Goal: Transaction & Acquisition: Book appointment/travel/reservation

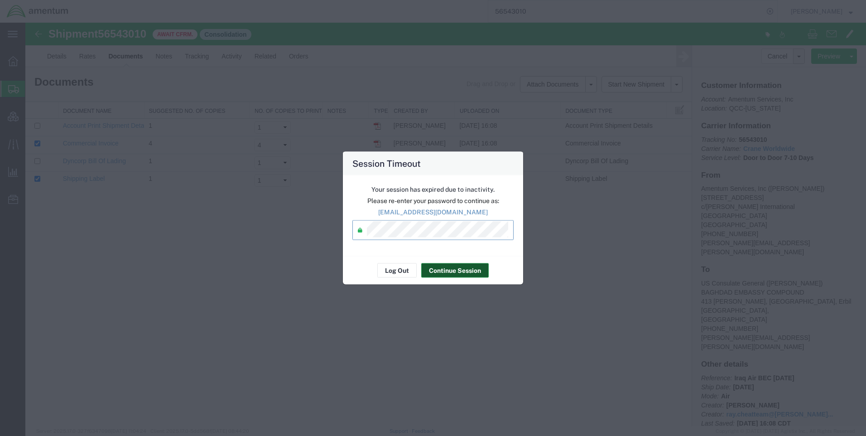
click at [450, 266] on button "Continue Session" at bounding box center [454, 270] width 67 height 14
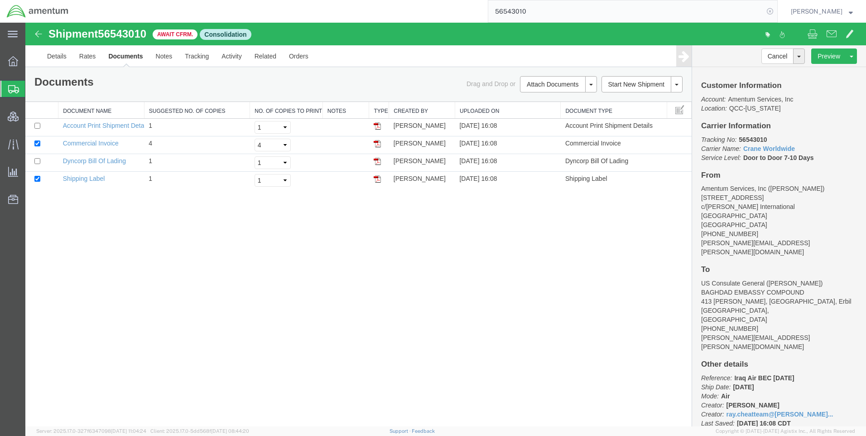
click at [776, 11] on icon at bounding box center [770, 11] width 13 height 13
paste input "DCO-25226-166891"
type input "DCO-25226-166891"
click at [776, 10] on icon at bounding box center [770, 11] width 13 height 13
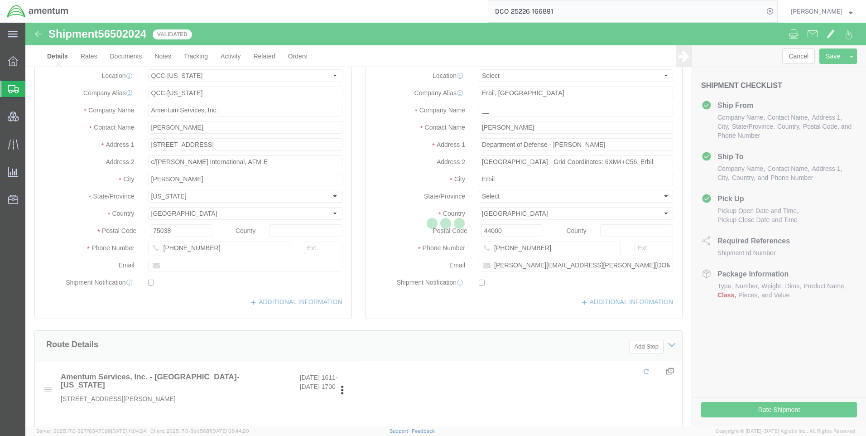
select select "42668"
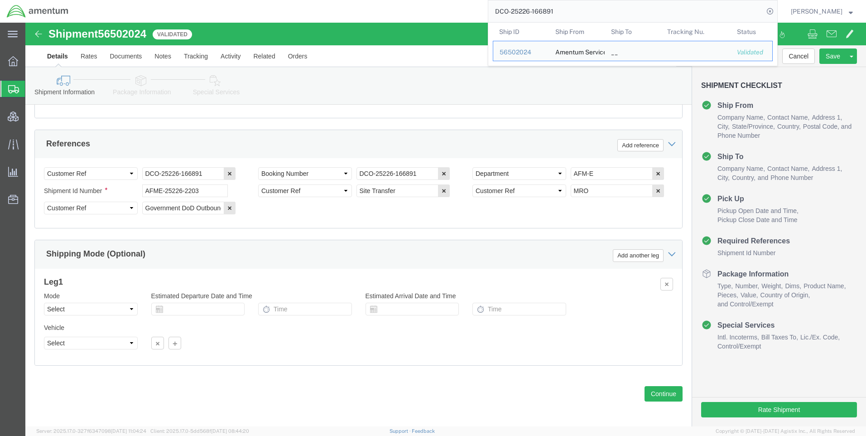
scroll to position [571, 0]
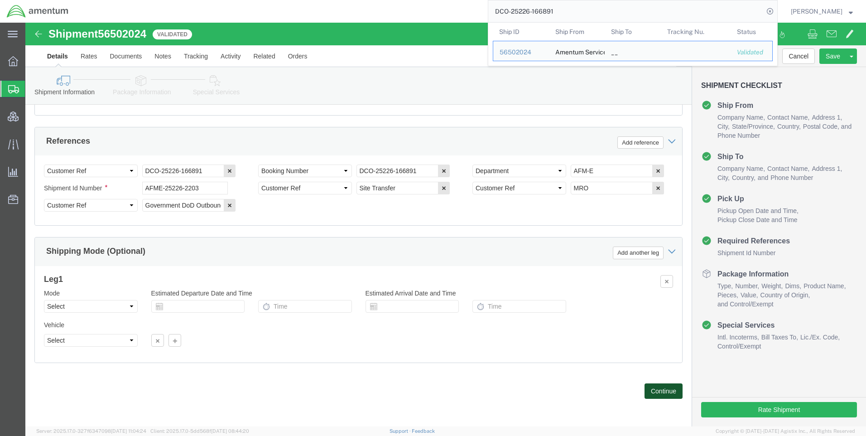
click button "Continue"
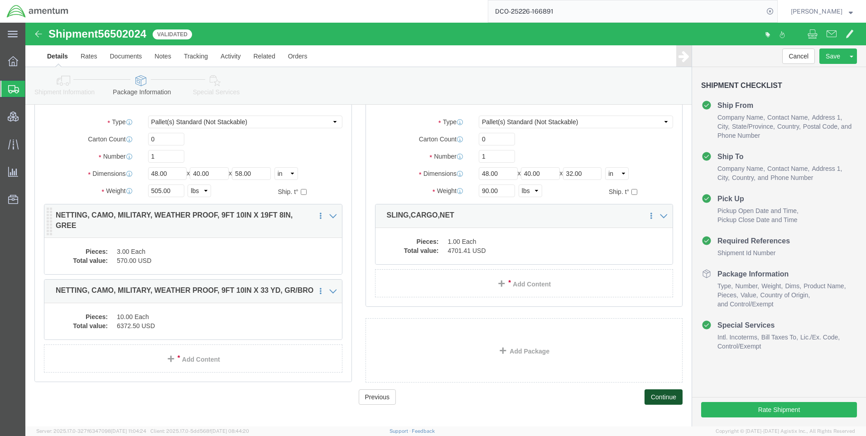
scroll to position [65, 0]
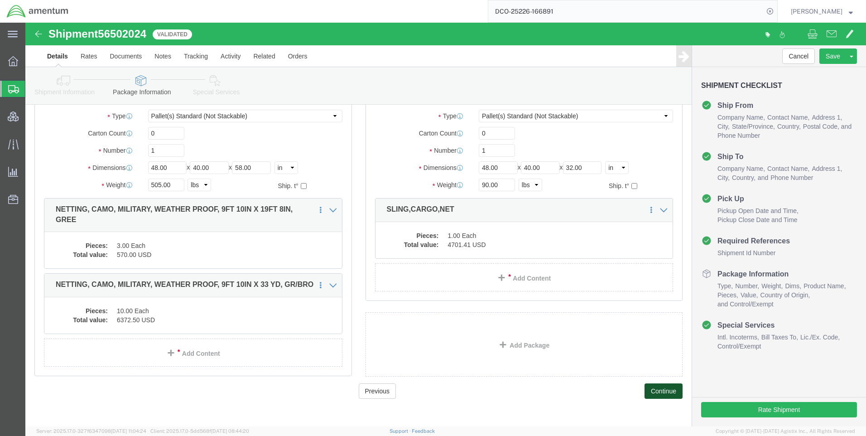
click button "Continue"
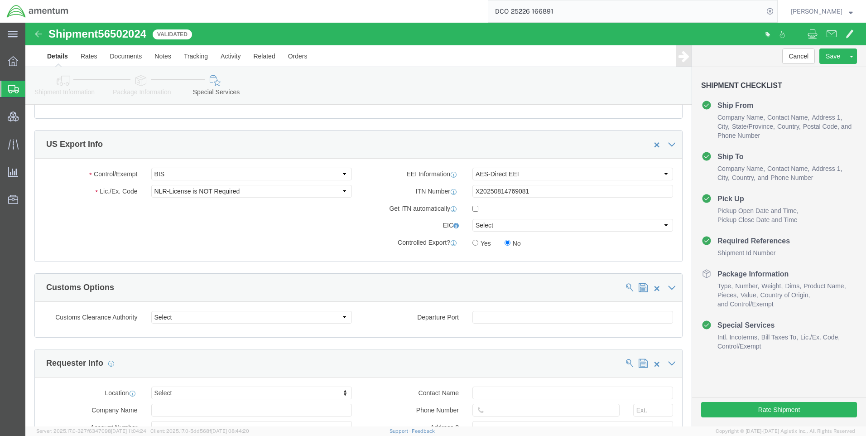
scroll to position [699, 0]
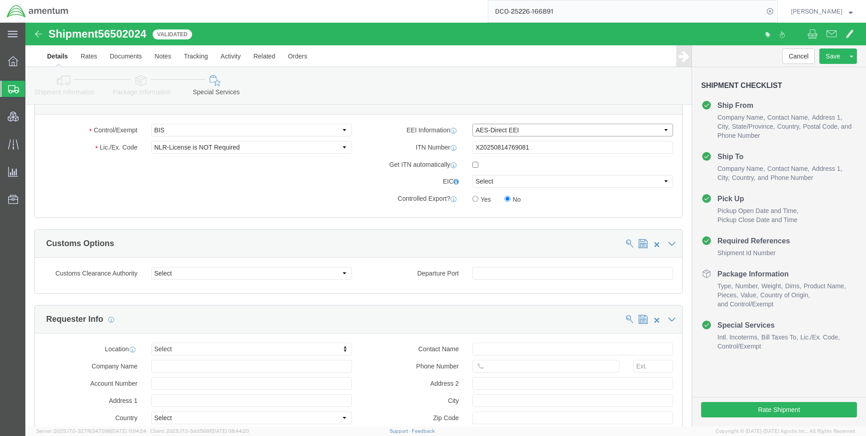
click select "Select AES-Direct EEI Carrier File EEI EEI Exempt"
click button "Rate Shipment"
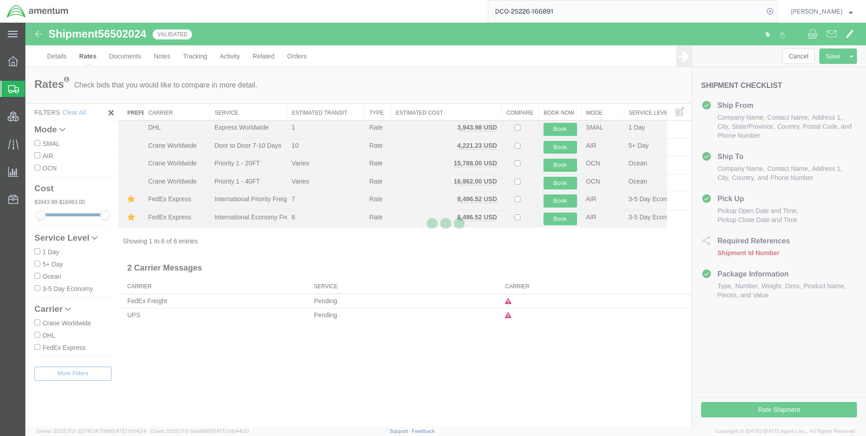
scroll to position [0, 0]
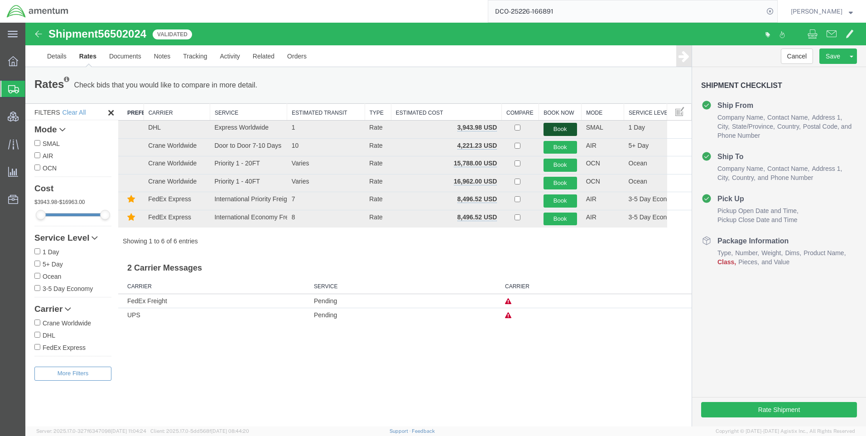
click at [552, 132] on button "Book" at bounding box center [560, 129] width 34 height 13
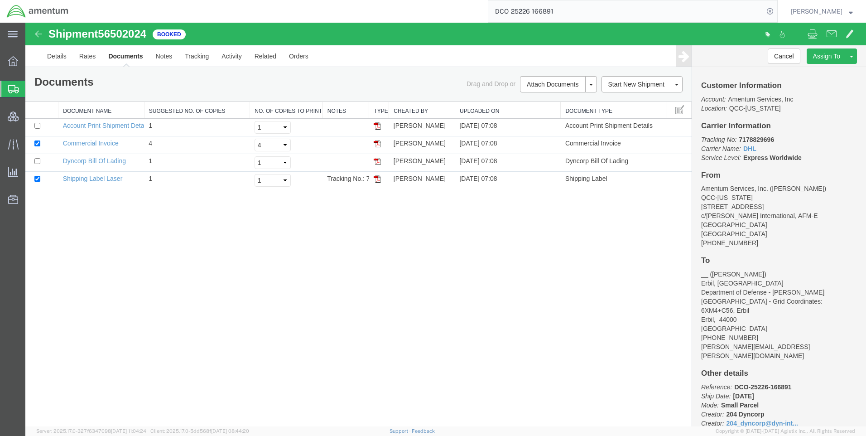
click at [128, 34] on span "56502024" at bounding box center [122, 34] width 48 height 12
copy span "56502024"
click at [764, 139] on b "7178829696" at bounding box center [756, 139] width 35 height 7
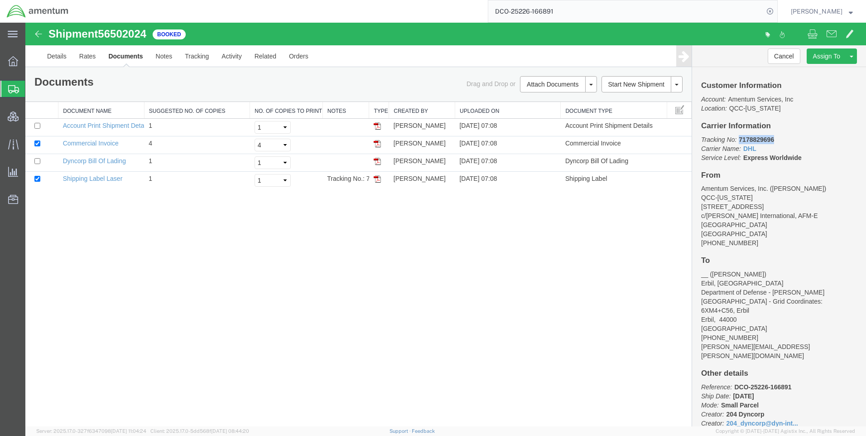
copy b "7178829696"
click at [84, 54] on link "Rates" at bounding box center [87, 56] width 29 height 22
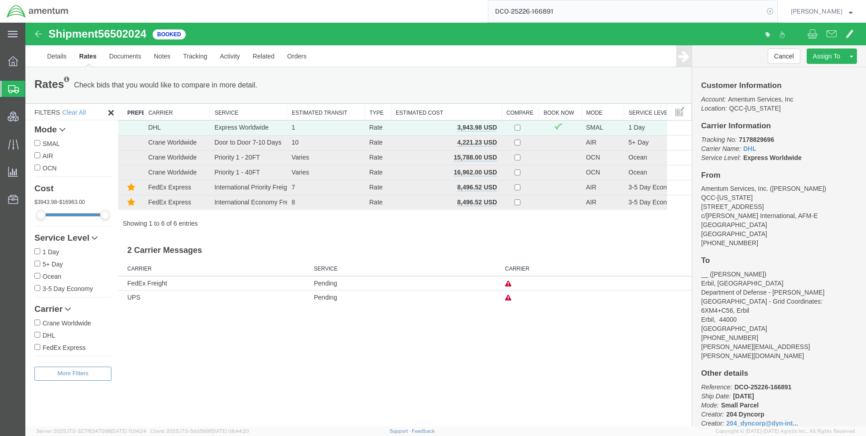
click at [776, 14] on icon at bounding box center [770, 11] width 13 height 13
paste input "DCO-25231-167029"
type input "DCO-25231-167029"
click at [776, 7] on icon at bounding box center [770, 11] width 13 height 13
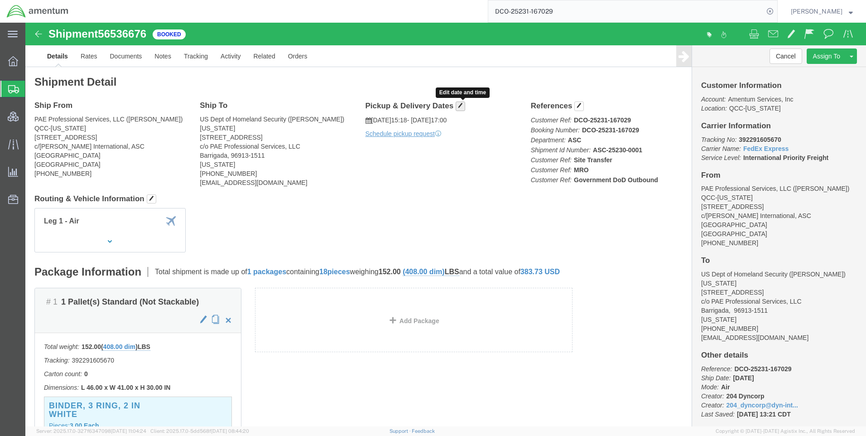
click span "button"
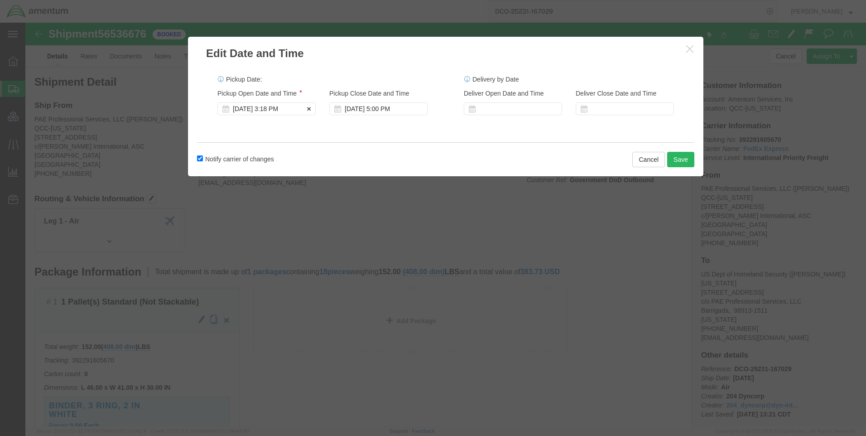
click div "[DATE] 3:18 PM"
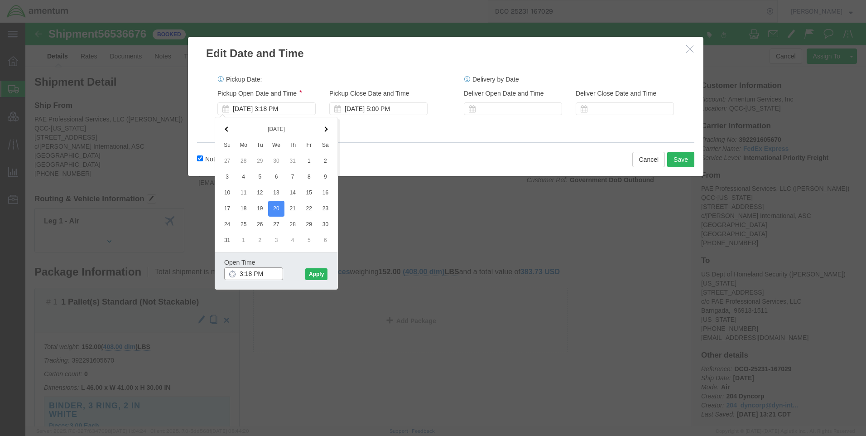
drag, startPoint x: 216, startPoint y: 251, endPoint x: 219, endPoint y: 259, distance: 8.3
click input "3:18 PM"
drag, startPoint x: 226, startPoint y: 251, endPoint x: 226, endPoint y: 260, distance: 8.2
click input "2:18 PM"
type input "2:00 PM"
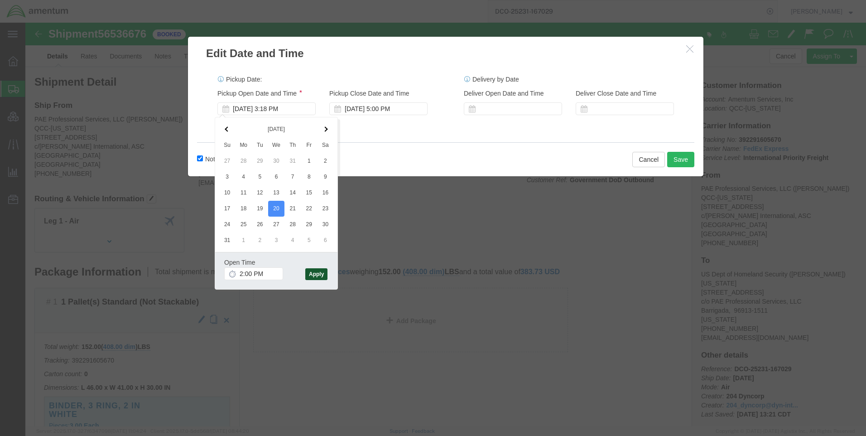
click button "Apply"
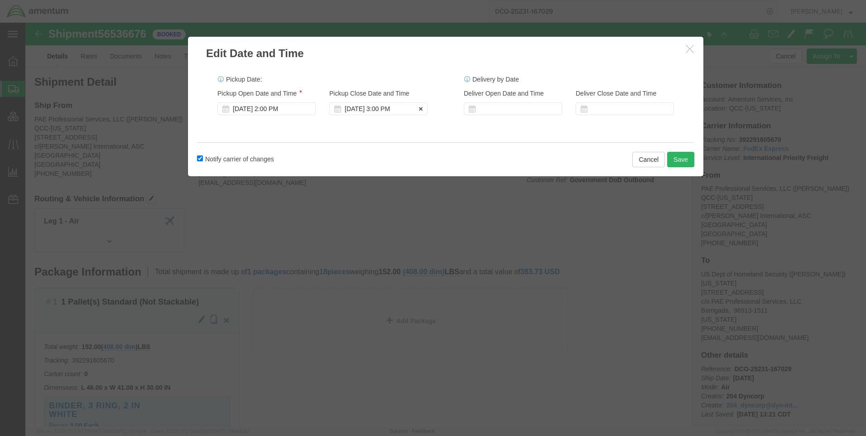
click div "[DATE] 3:00 PM"
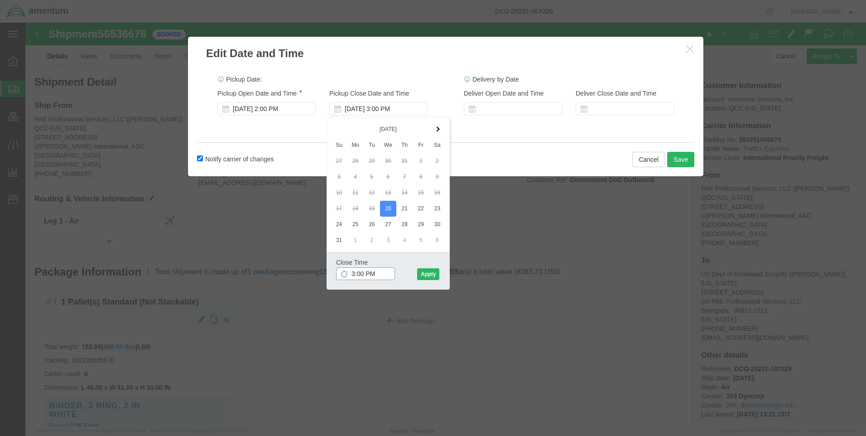
type input "4:00 PM"
click button "Apply"
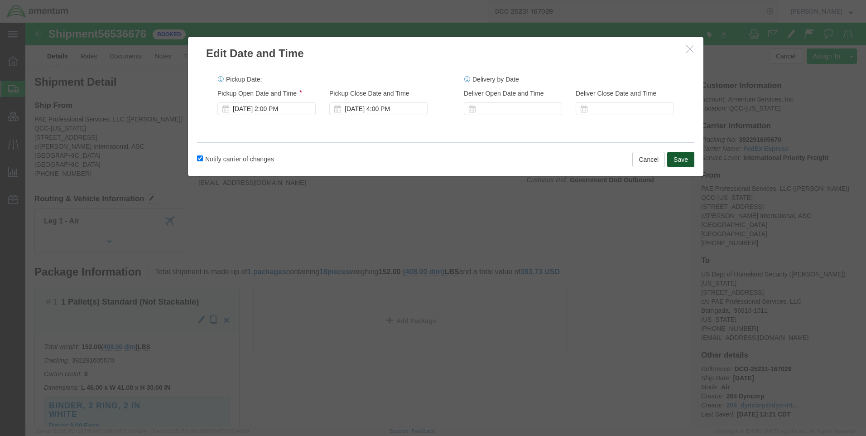
click button "Save"
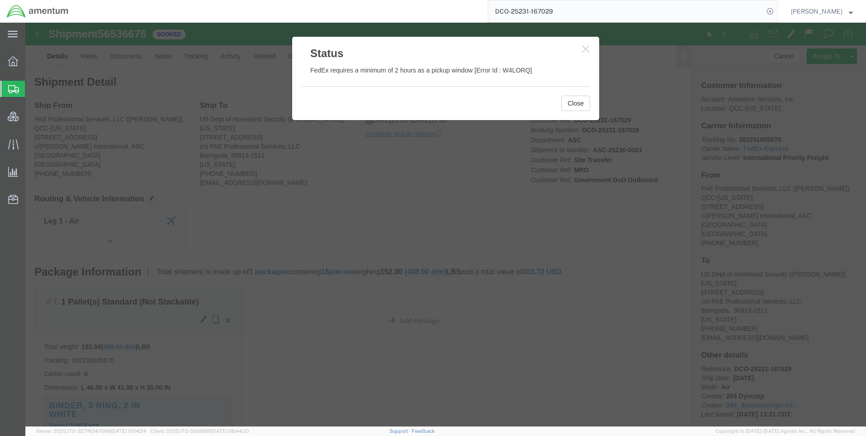
click h3 "Status"
click button "button"
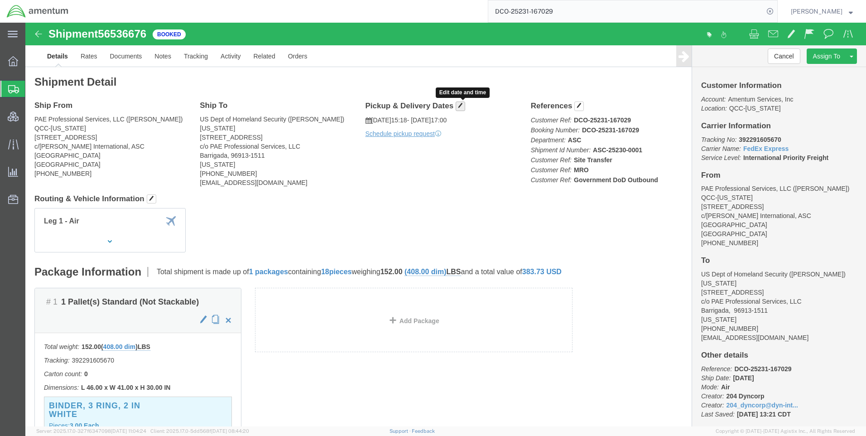
click button "button"
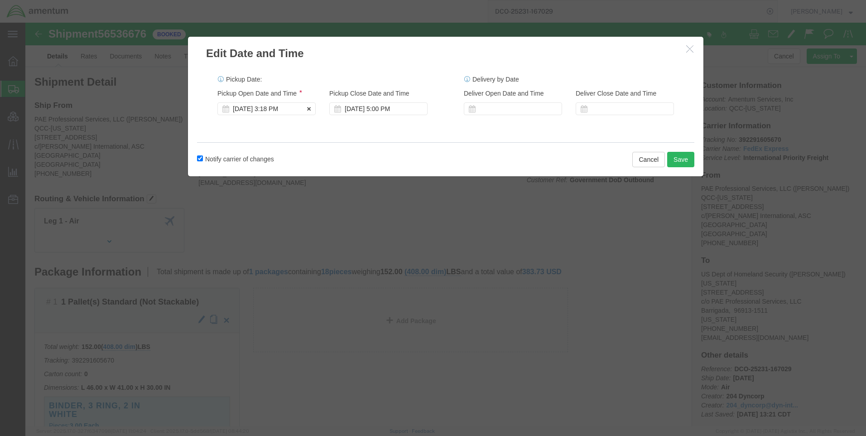
click div "[DATE] 3:18 PM"
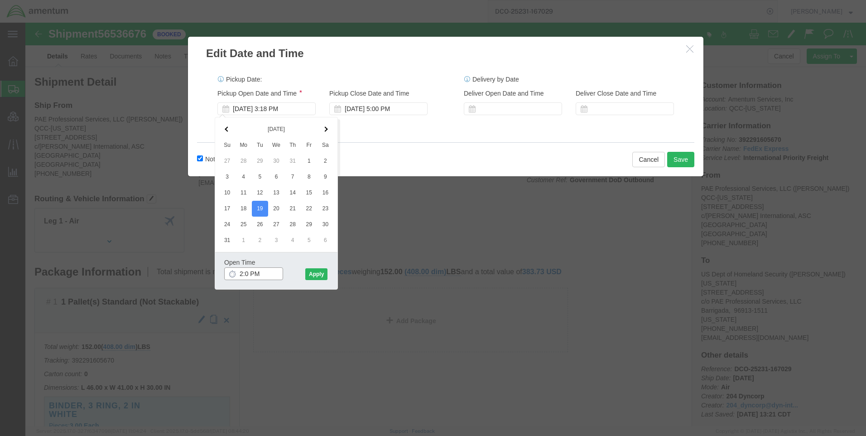
type input "2:00 PM"
click button "Apply"
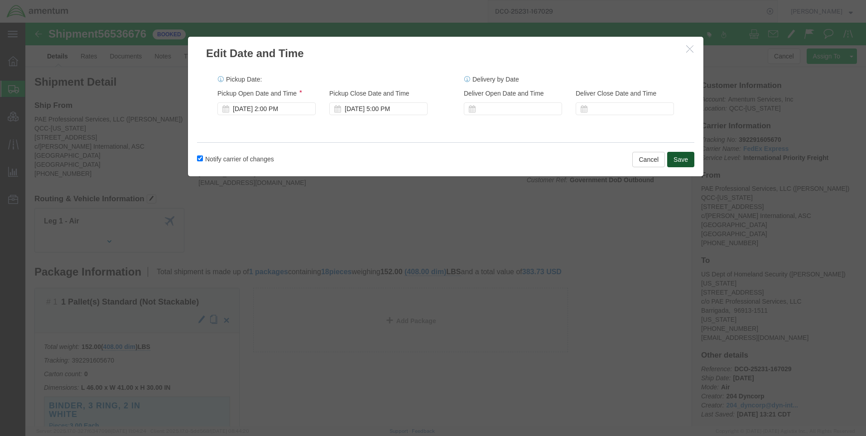
click button "Save"
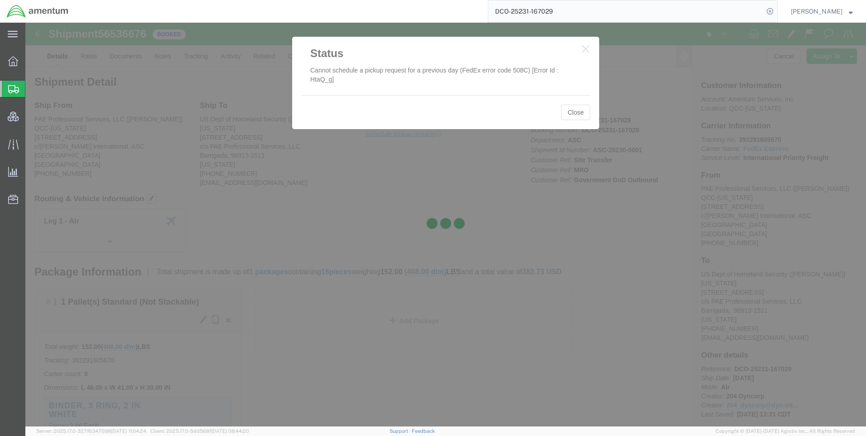
click at [583, 46] on div at bounding box center [445, 225] width 841 height 404
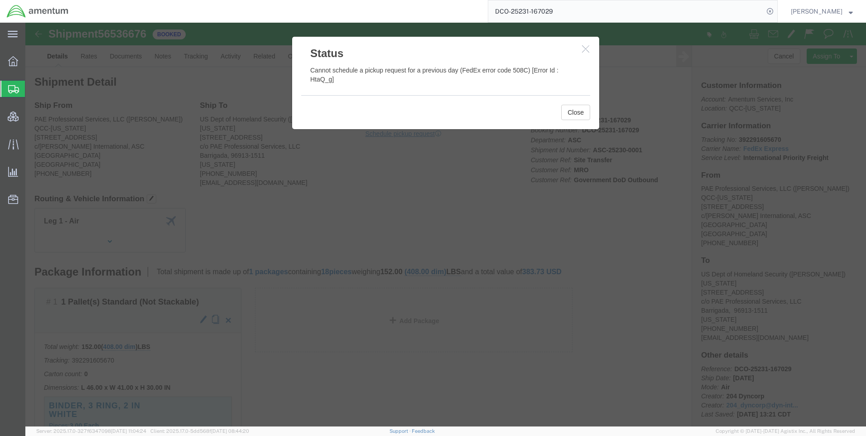
click icon "button"
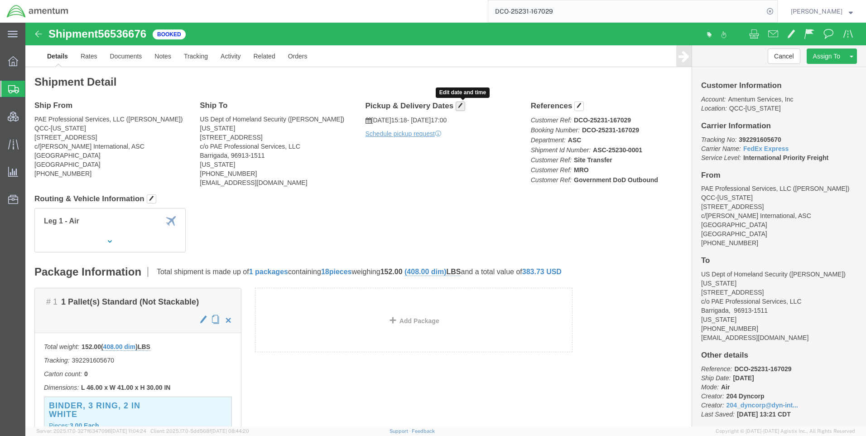
click button "button"
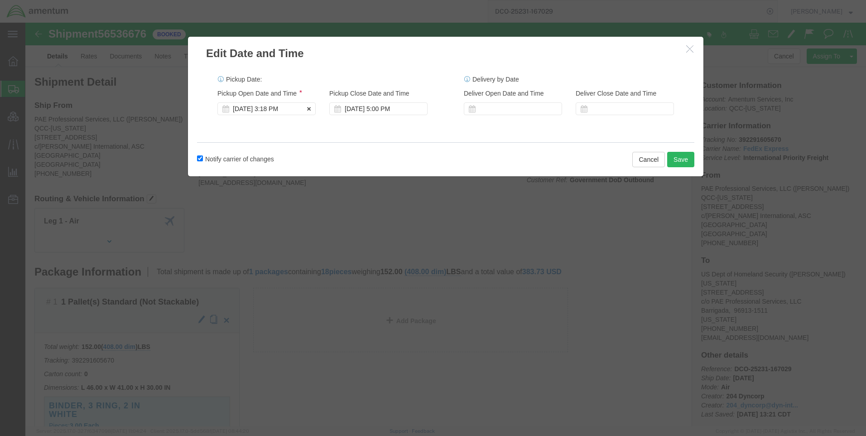
click div "[DATE] 3:18 PM"
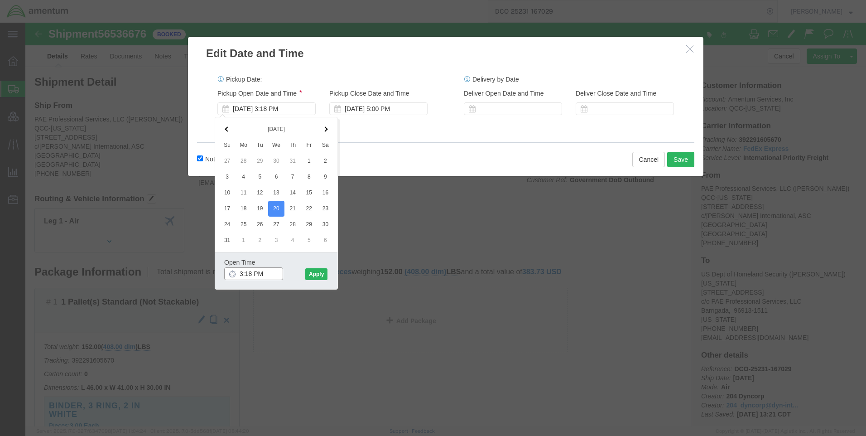
click input "3:18 PM"
type input "2:18 PM"
click button "Apply"
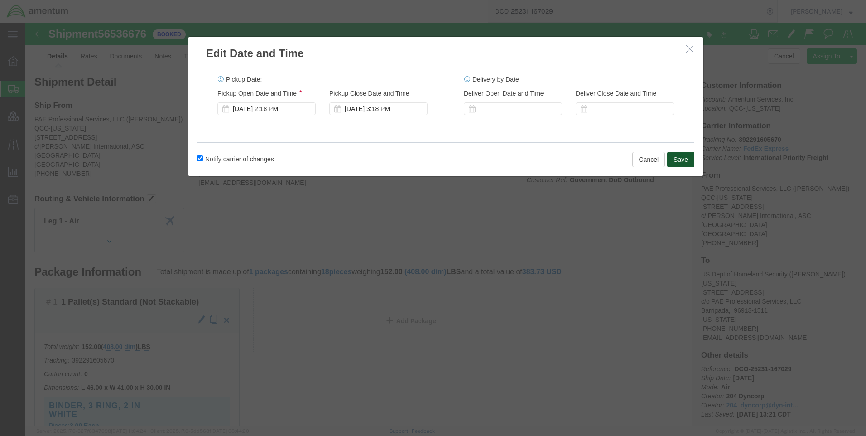
click button "Save"
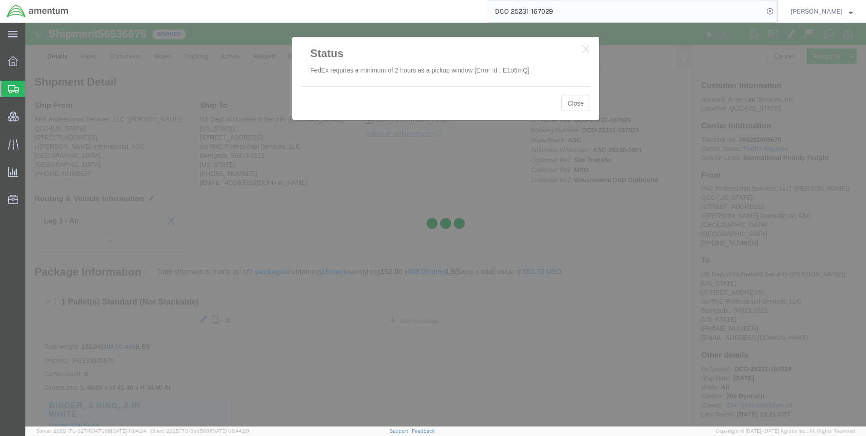
click at [579, 108] on div at bounding box center [445, 225] width 841 height 404
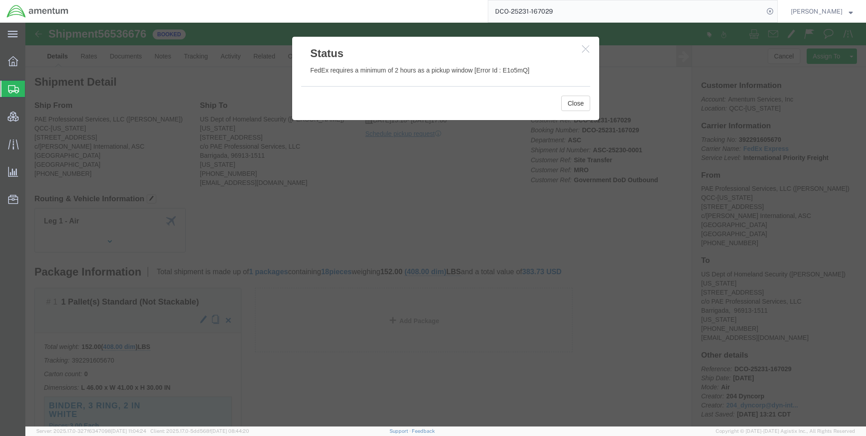
click icon "button"
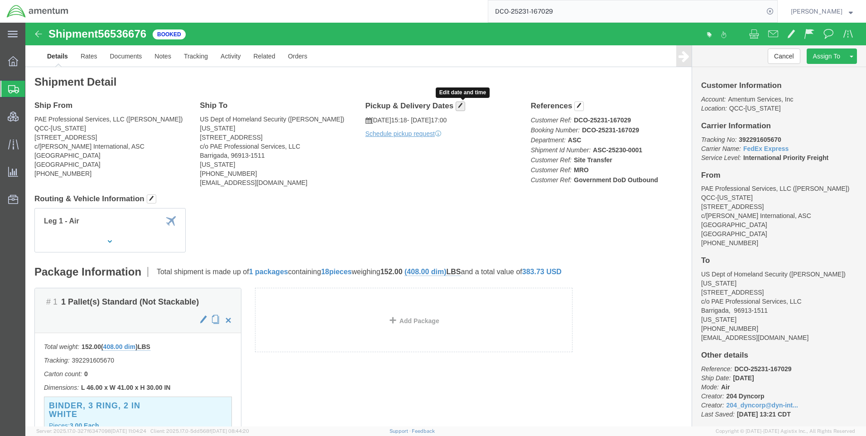
click span "button"
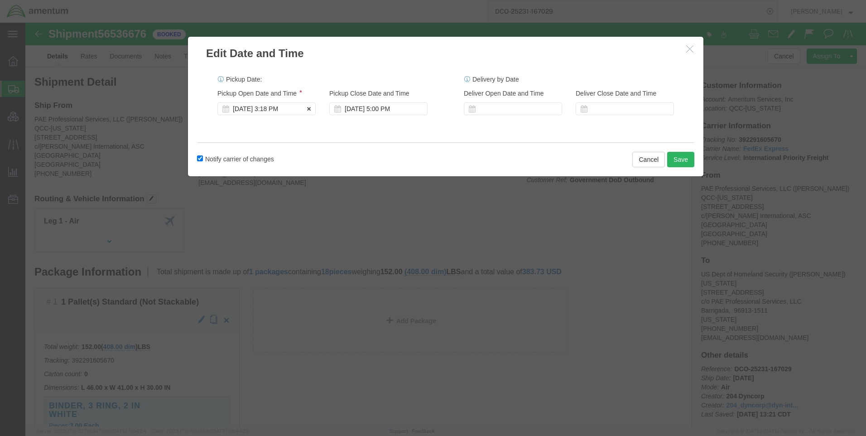
click div "[DATE] 3:18 PM"
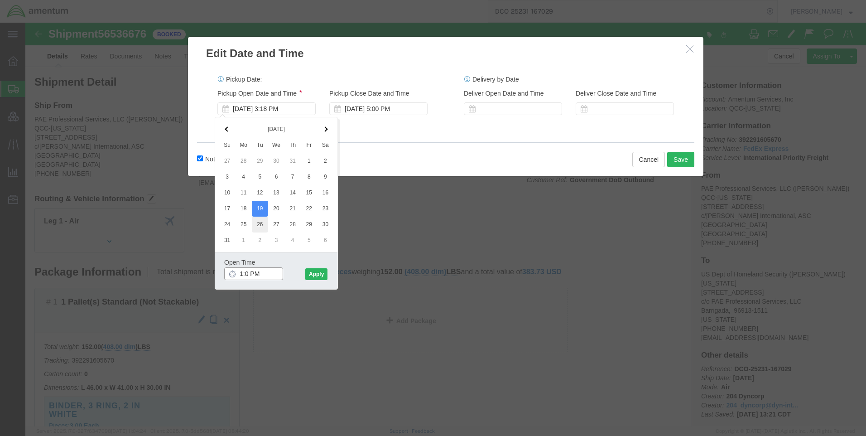
type input "1:00 PM"
click button "Apply"
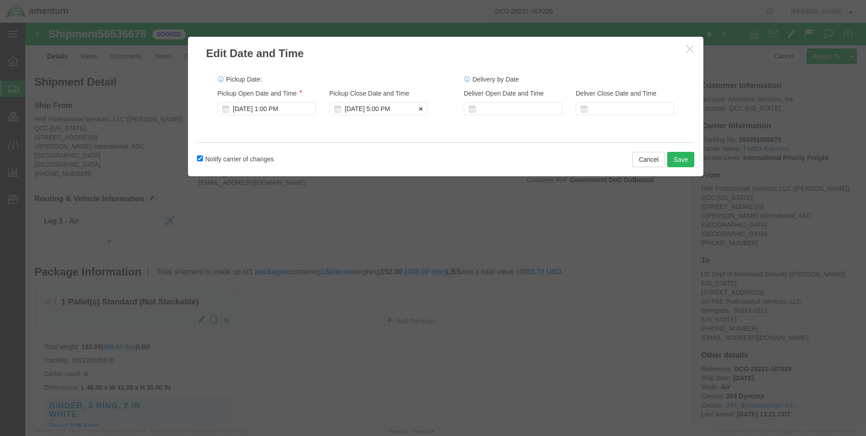
click div "[DATE] 5:00 PM"
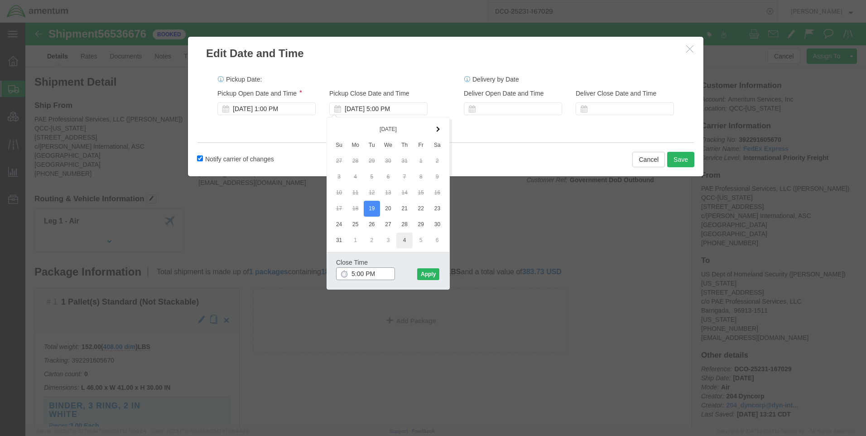
type input "4:00 PM"
click button "Apply"
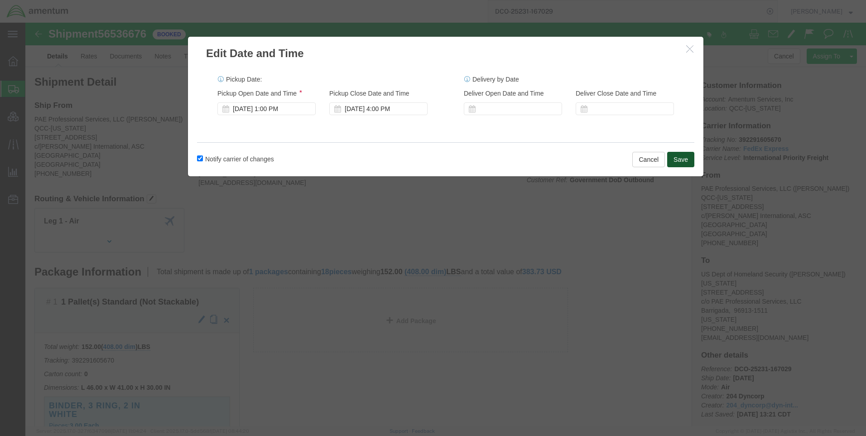
click button "Save"
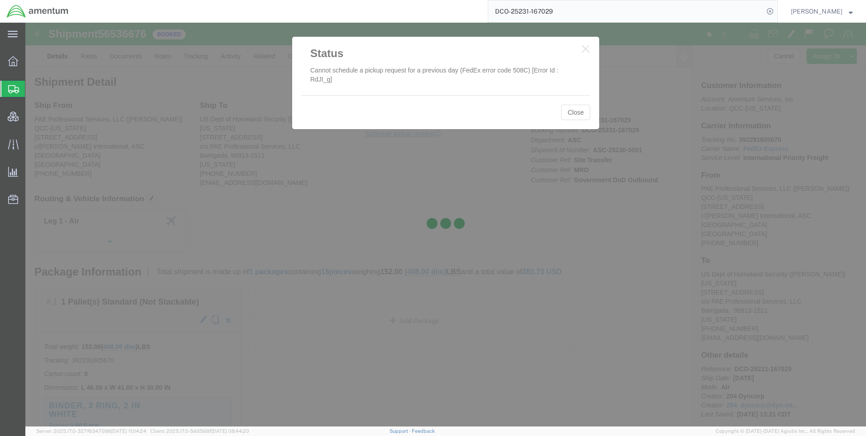
click at [589, 52] on div at bounding box center [445, 225] width 841 height 404
click at [583, 48] on div at bounding box center [445, 225] width 841 height 404
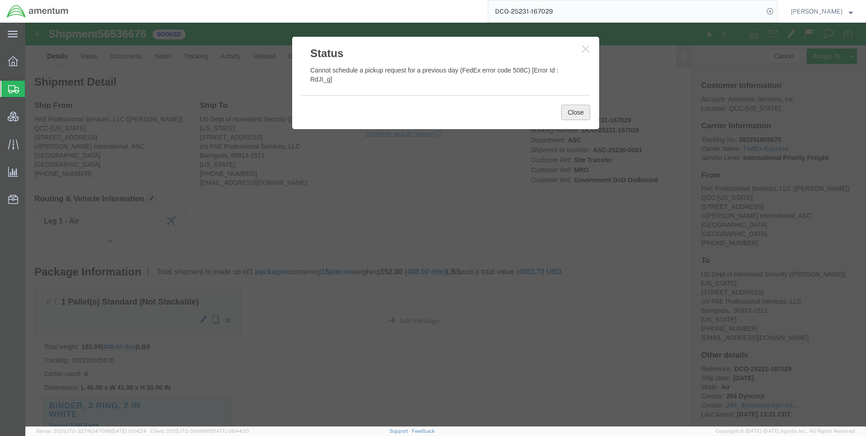
click button "Close"
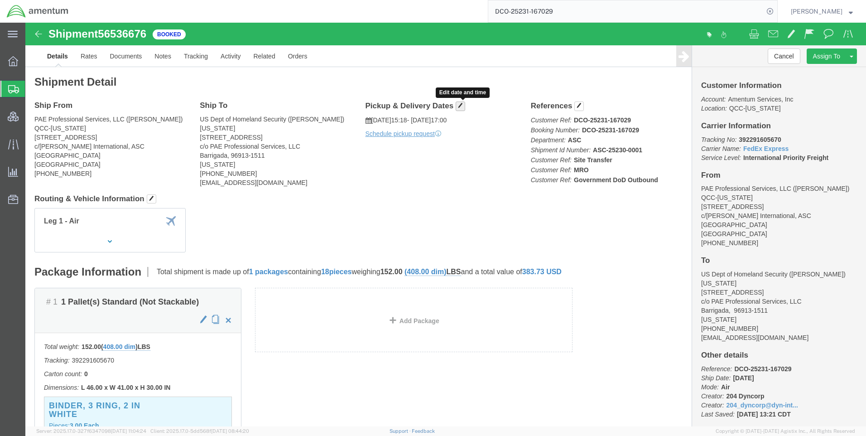
click span "button"
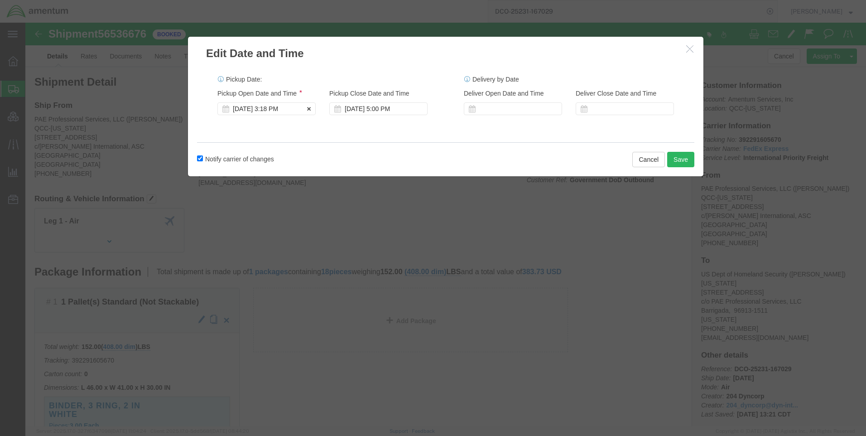
click div "[DATE] 3:18 PM"
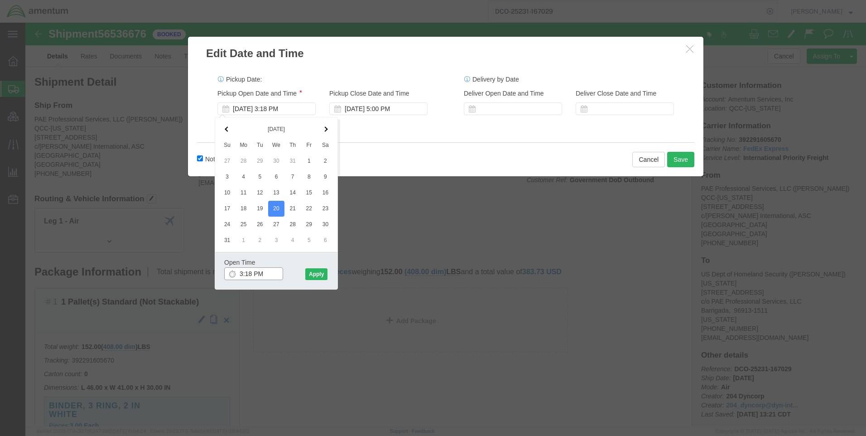
click input "3:18 PM"
type input "1:18 PM"
drag, startPoint x: 293, startPoint y: 250, endPoint x: 290, endPoint y: 178, distance: 72.5
click button "Apply"
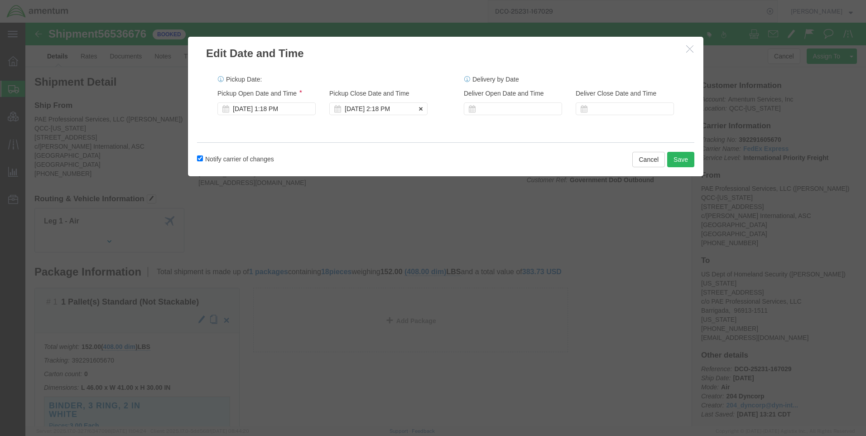
click div "[DATE] 2:18 PM"
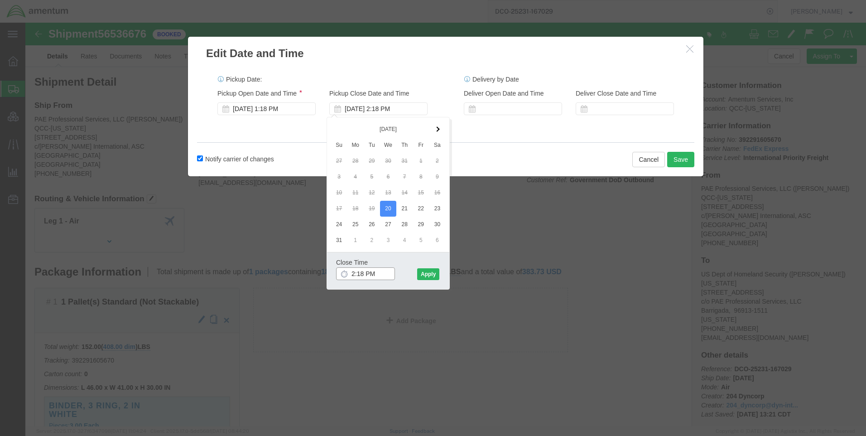
type input "4:18 PM"
click button "Apply"
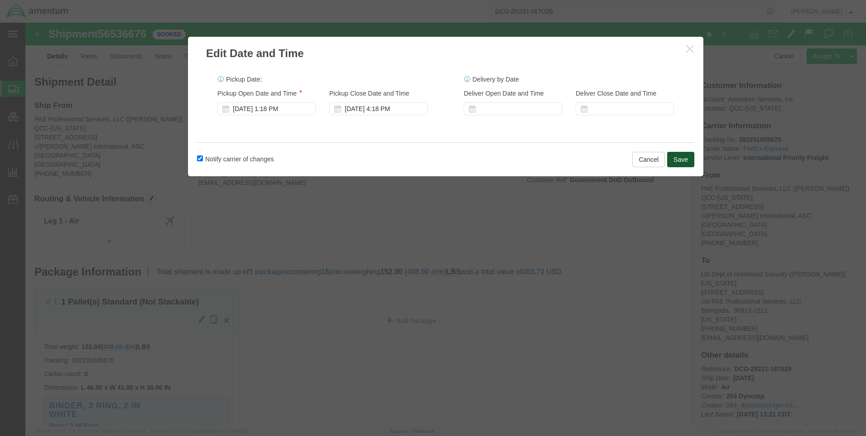
click button "Save"
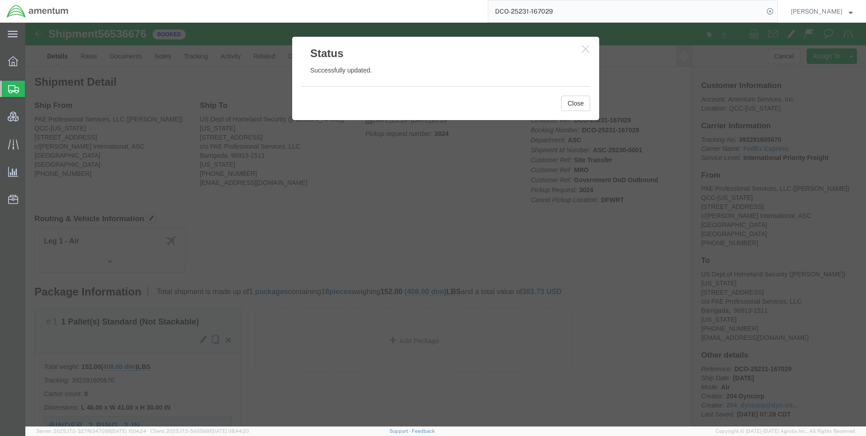
click button "button"
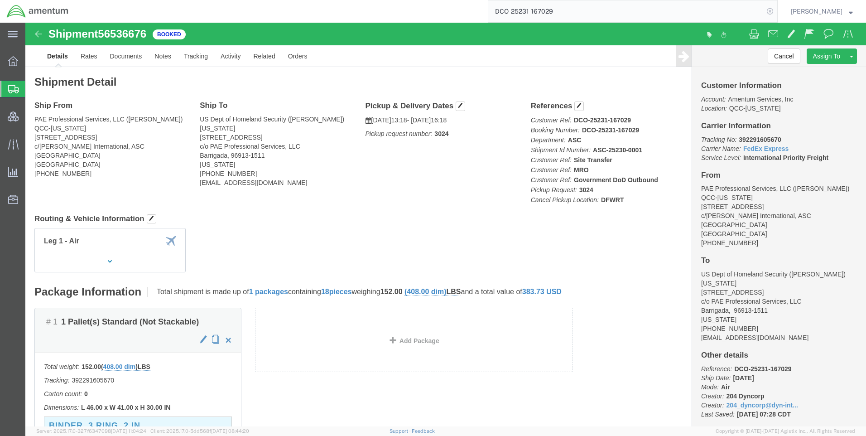
click at [774, 11] on icon at bounding box center [770, 11] width 13 height 13
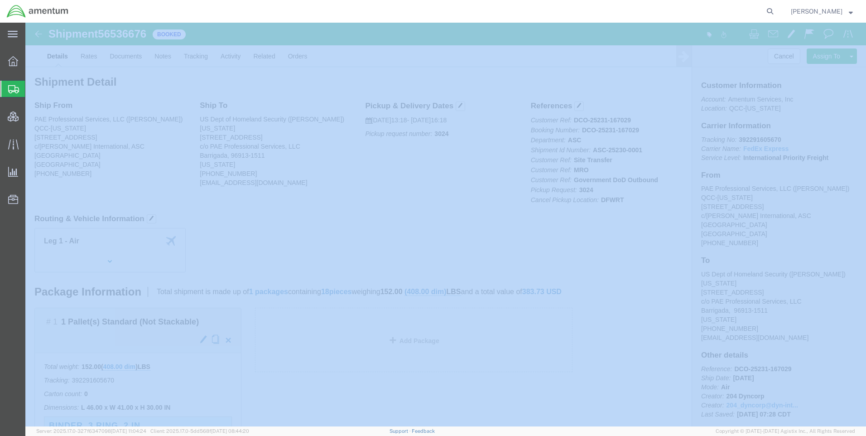
click at [774, 11] on icon at bounding box center [770, 11] width 13 height 13
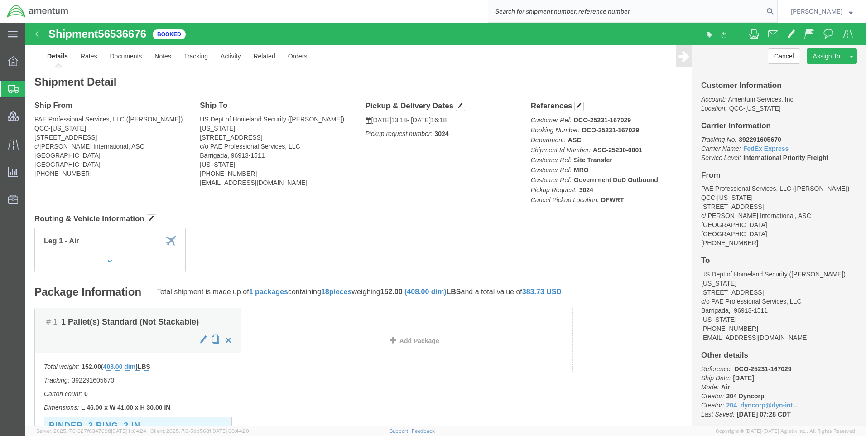
paste input "DCO-25232-167102"
type input "DCO-25232-167102"
click at [776, 9] on icon at bounding box center [770, 11] width 13 height 13
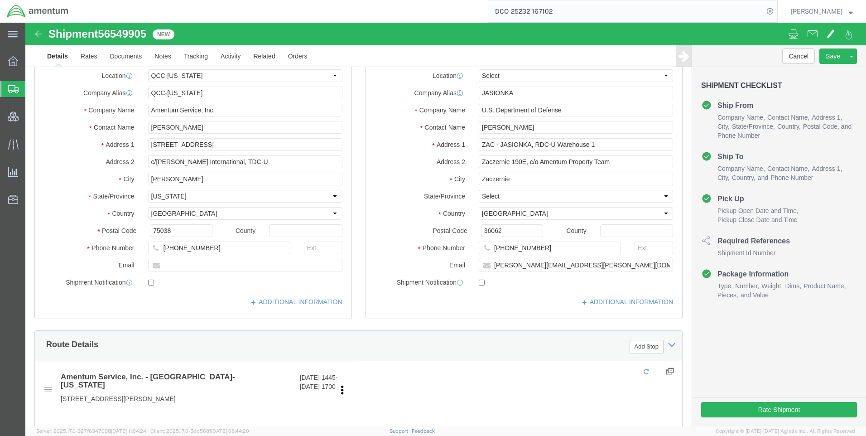
select select "42668"
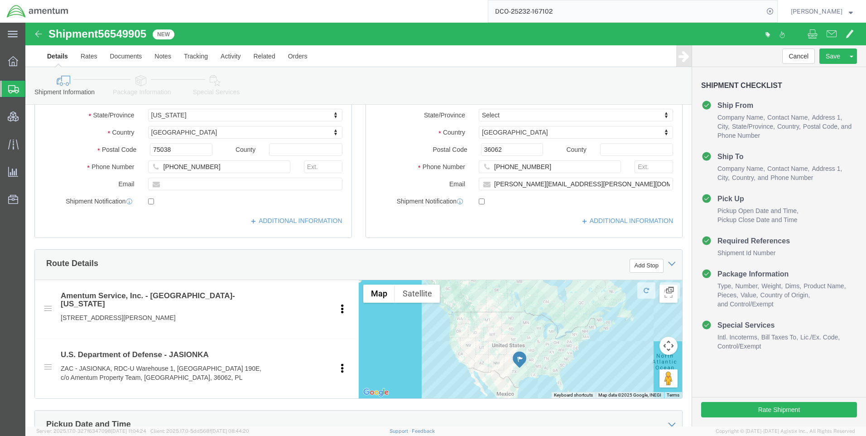
scroll to position [272, 0]
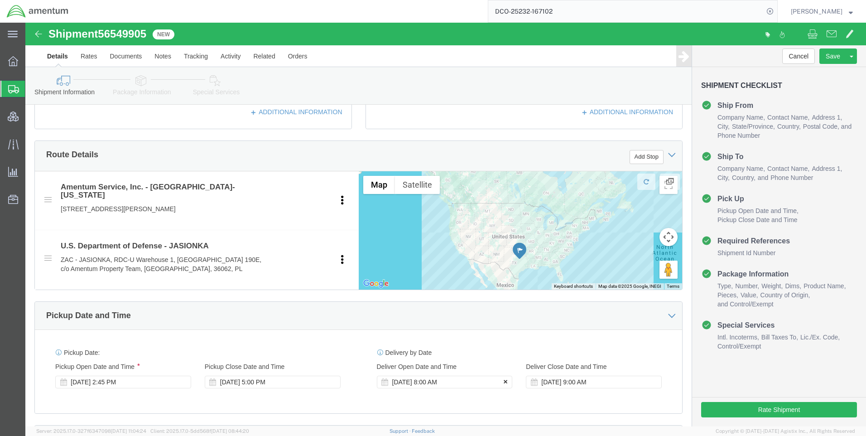
click icon
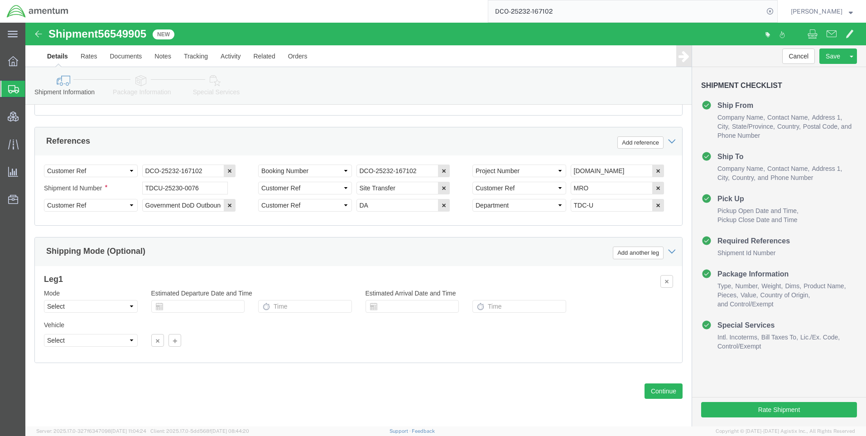
scroll to position [571, 0]
click button "Continue"
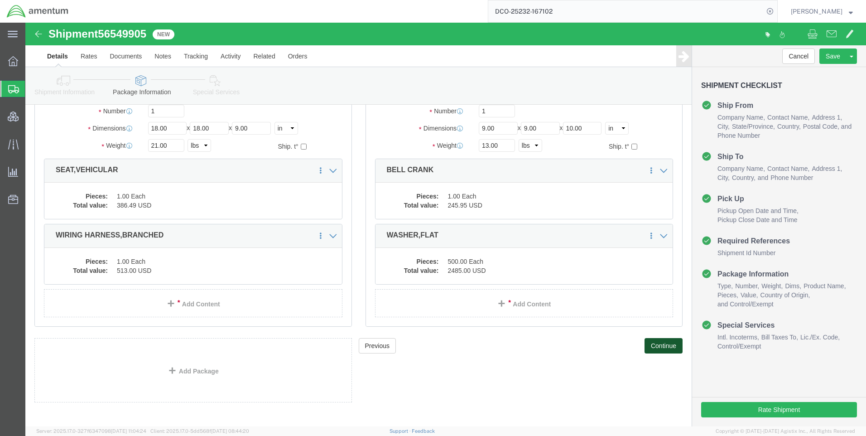
scroll to position [91, 0]
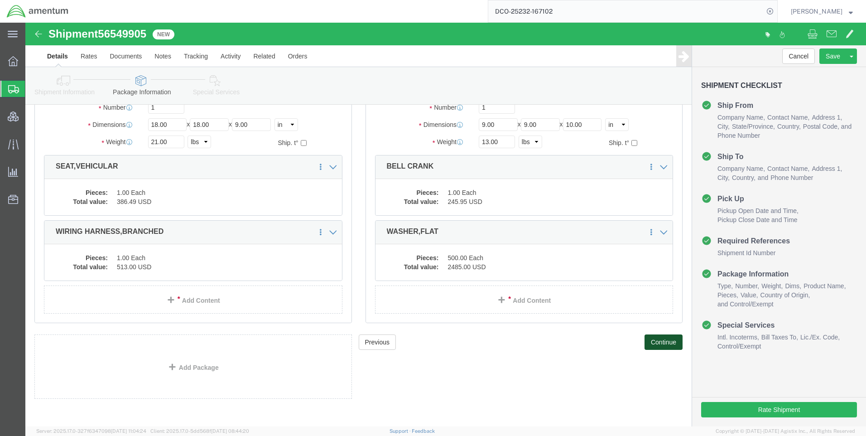
click button "Continue"
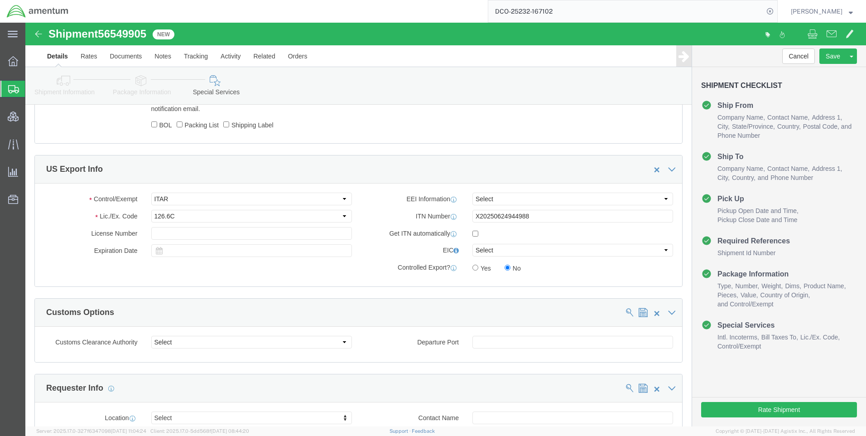
scroll to position [593, 0]
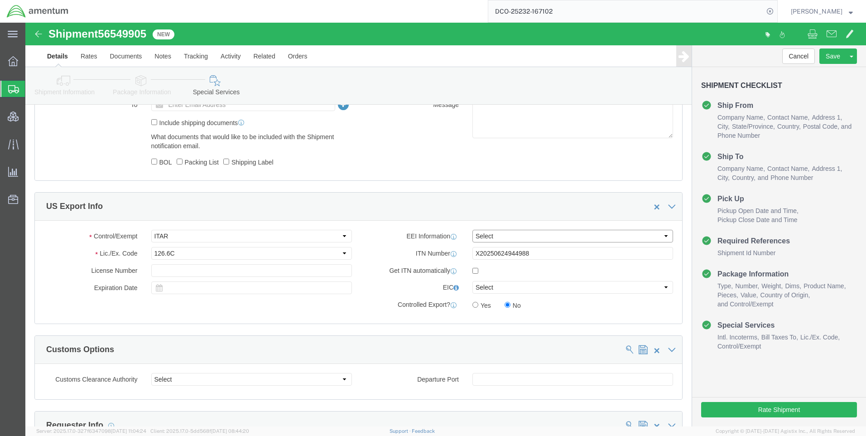
click select "Select AES-Direct EEI Carrier File EEI EEI Exempt"
select select "AESD"
click select "Select AES-Direct EEI Carrier File EEI EEI Exempt"
click button "Rate Shipment"
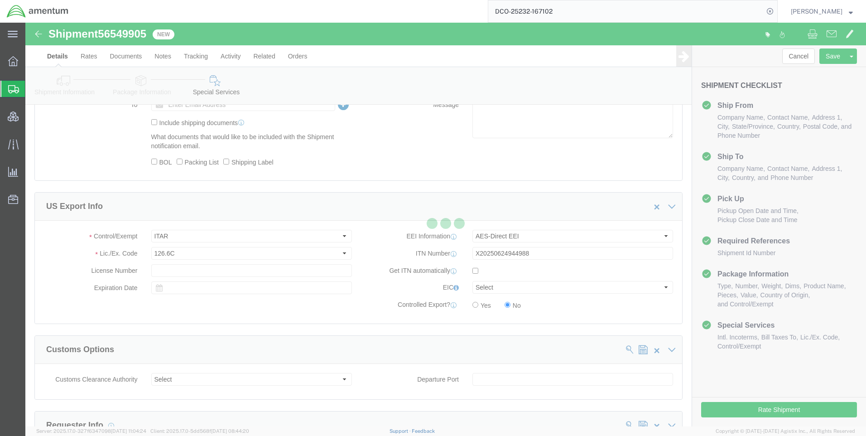
select select "42668"
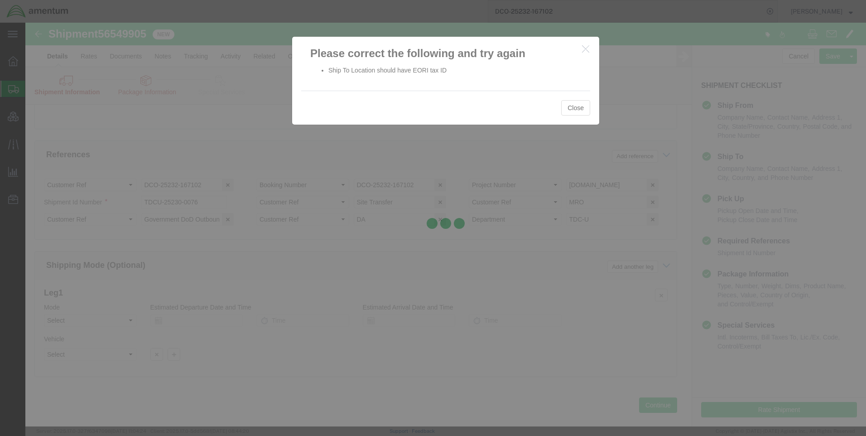
scroll to position [608, 0]
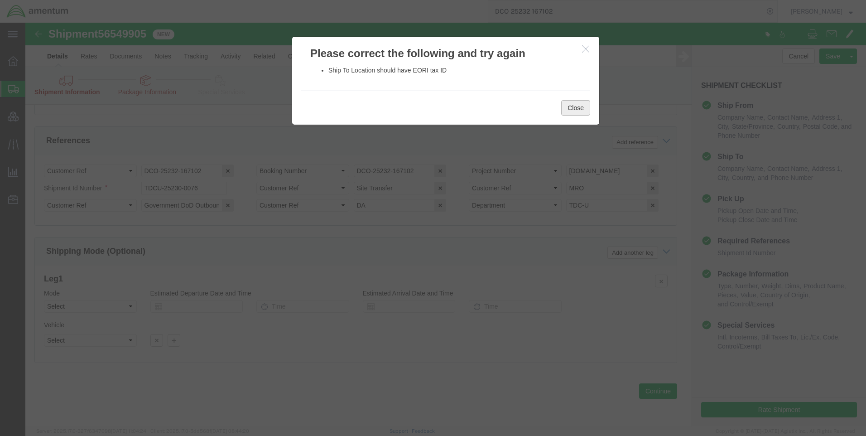
click button "Close"
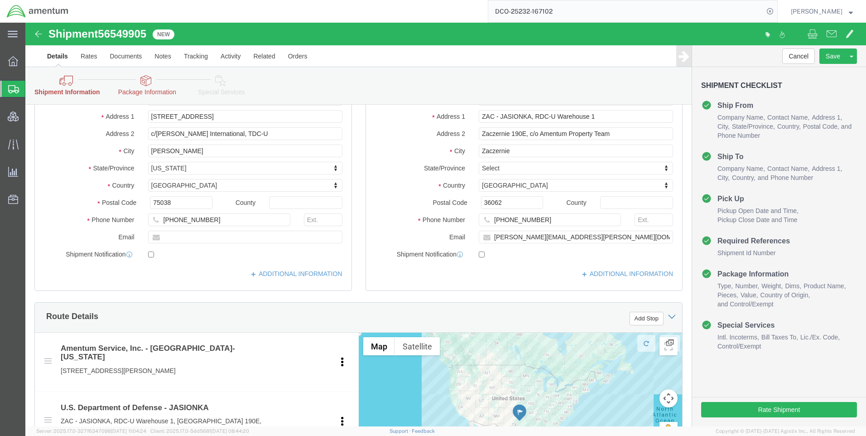
scroll to position [110, 0]
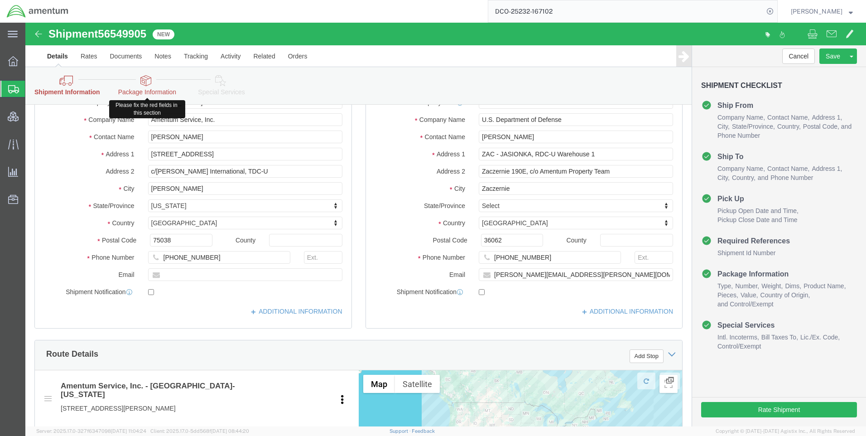
click icon
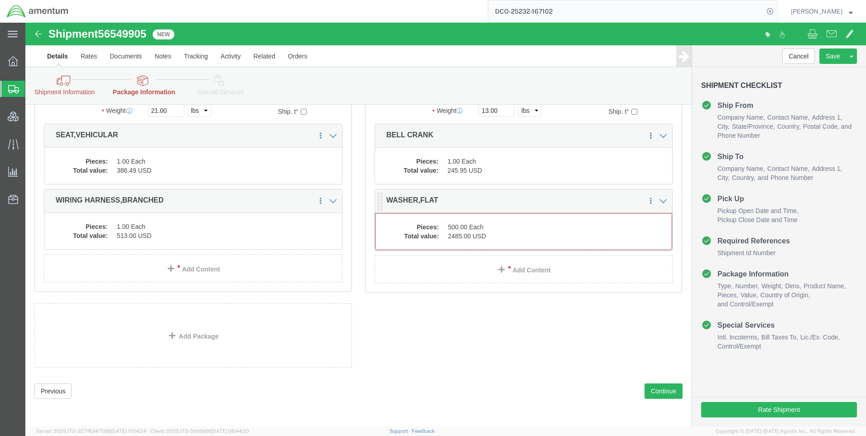
click dd "2485.00 USD"
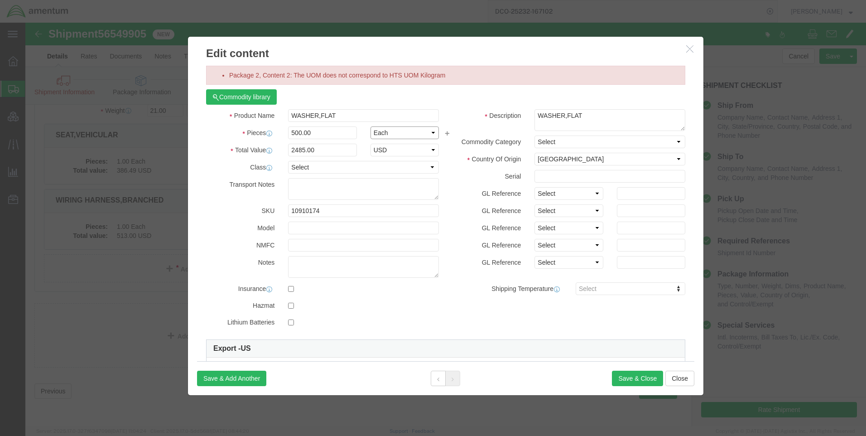
click select "Select Bag Barrels 100Board Feet Bottle Box Blister Pack Carats Can Capsule Car…"
click div "Commodity library"
click select "Select Bag Barrels 100Board Feet Bottle Box Blister Pack Carats Can Capsule Car…"
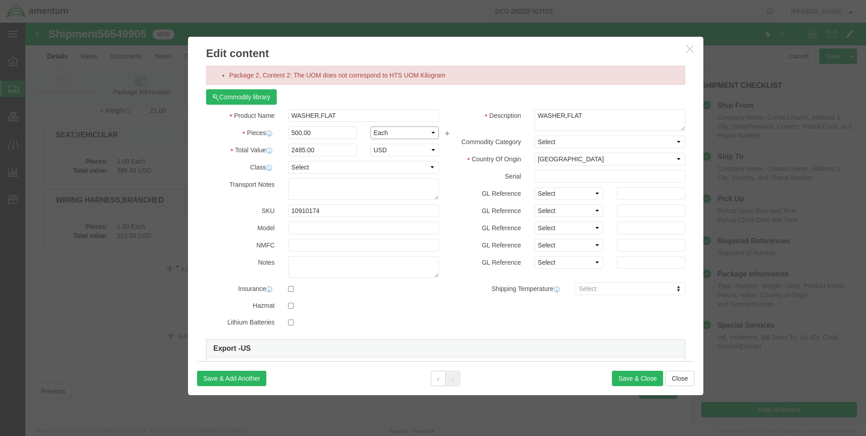
click select "Select Bag Barrels 100Board Feet Bottle Box Blister Pack Carats Can Capsule Car…"
click icon "button"
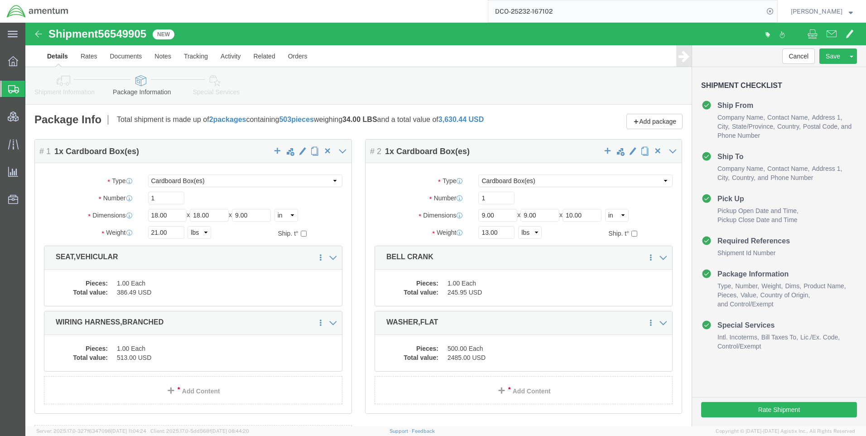
scroll to position [45, 0]
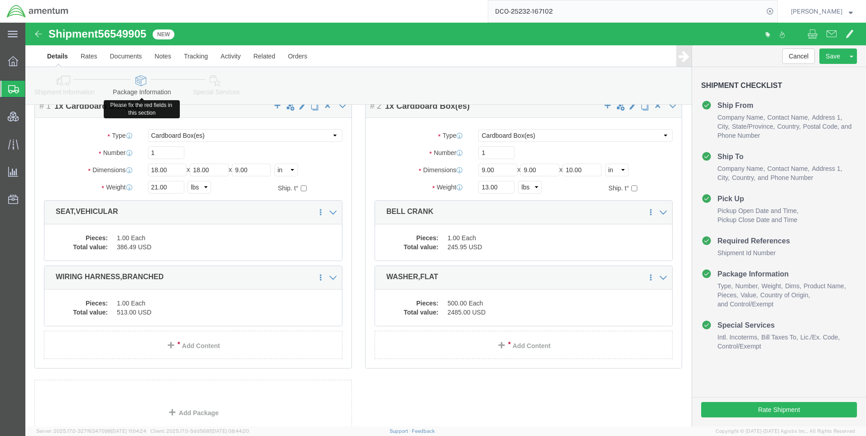
click icon
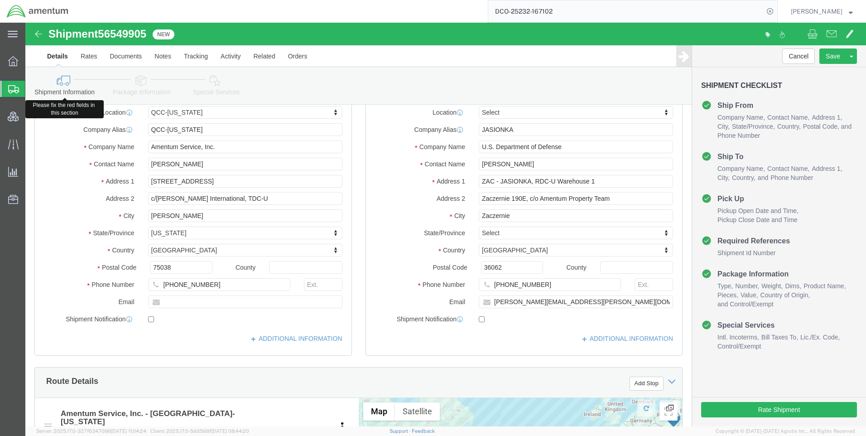
click link "Shipment Information"
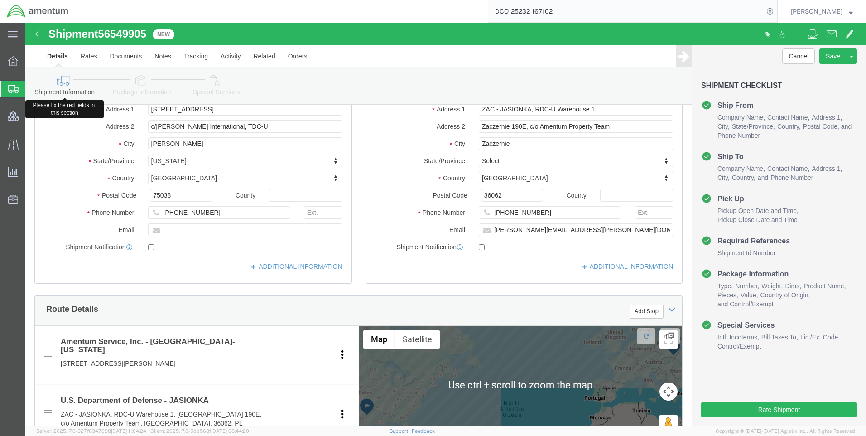
scroll to position [91, 0]
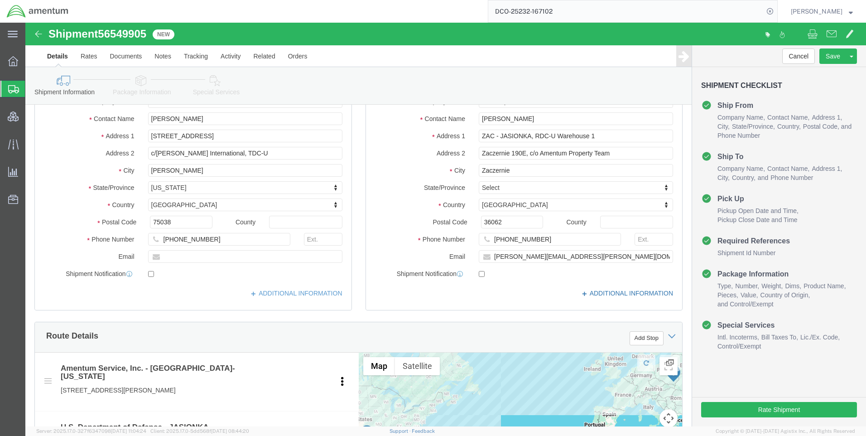
click icon
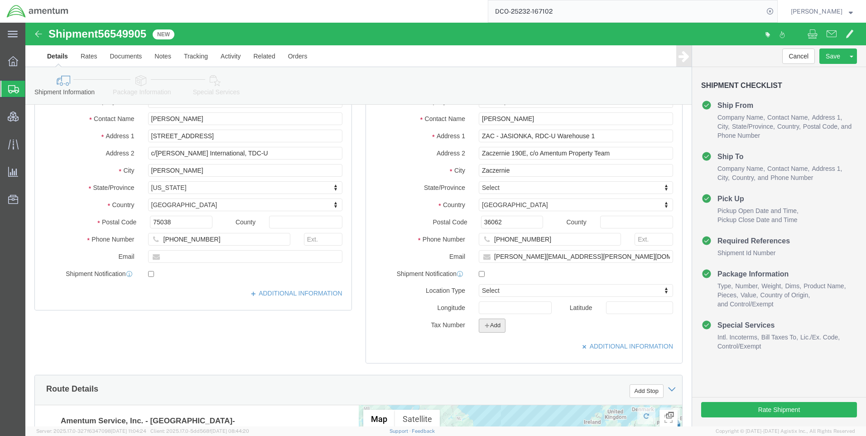
click button "Add"
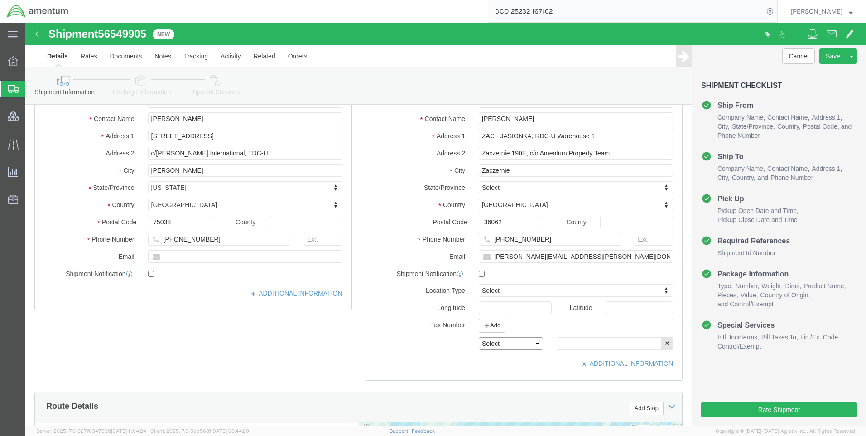
click select "Select EIN EORI TIN VAT Other"
select select "EORI"
click select "Select EIN EORI TIN VAT Other"
paste input "[US_VEHICLE_IDENTIFICATION_NUMBER]"
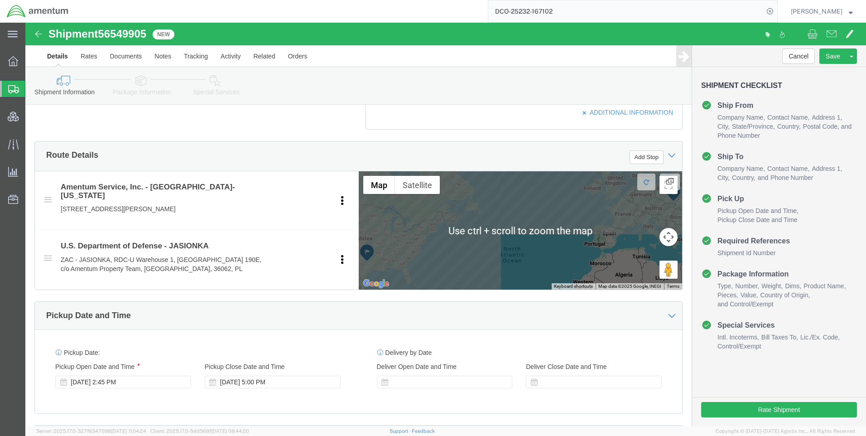
scroll to position [408, 0]
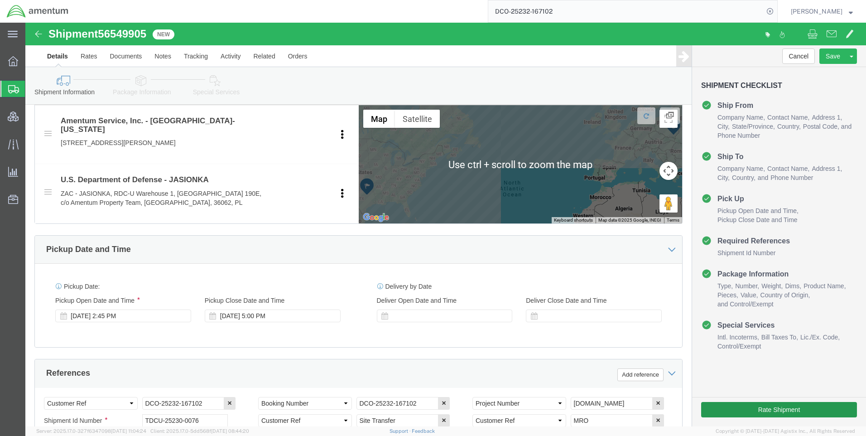
type input "[US_VEHICLE_IDENTIFICATION_NUMBER]"
click button "Rate Shipment"
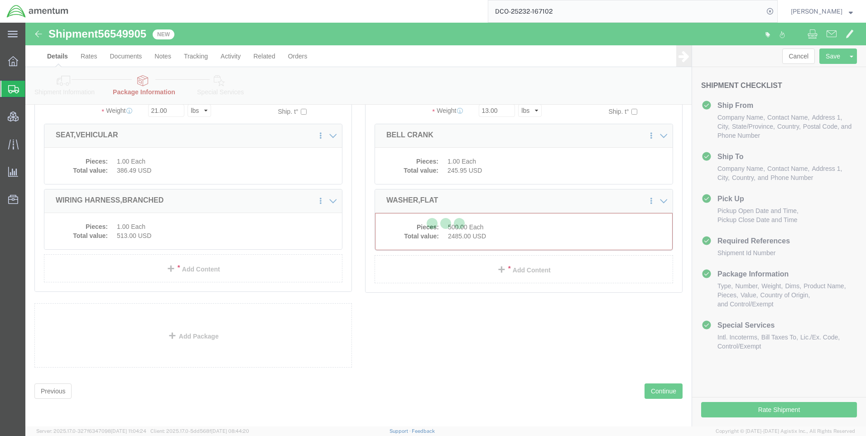
select select "CBOX"
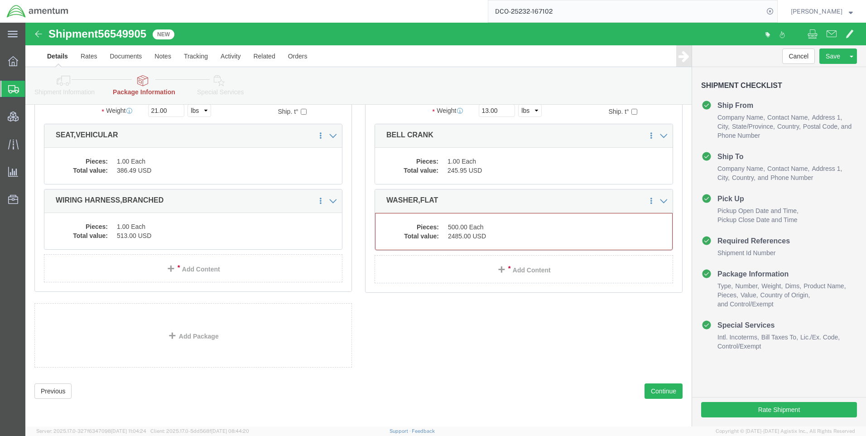
scroll to position [0, 0]
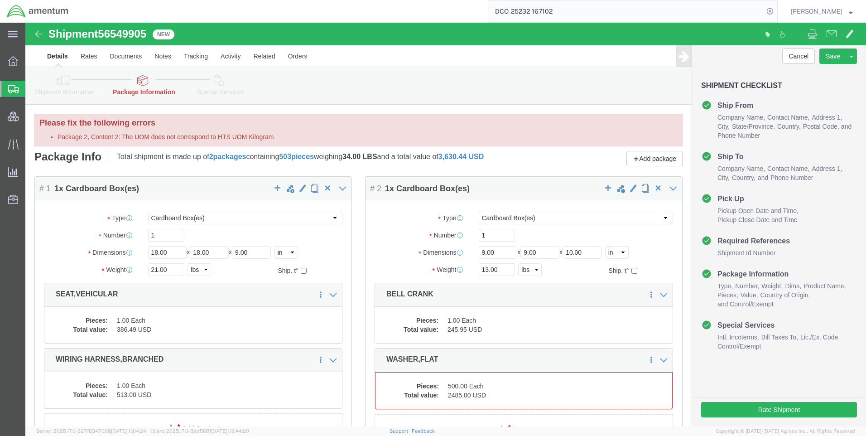
click span "56549905"
copy span "56549905"
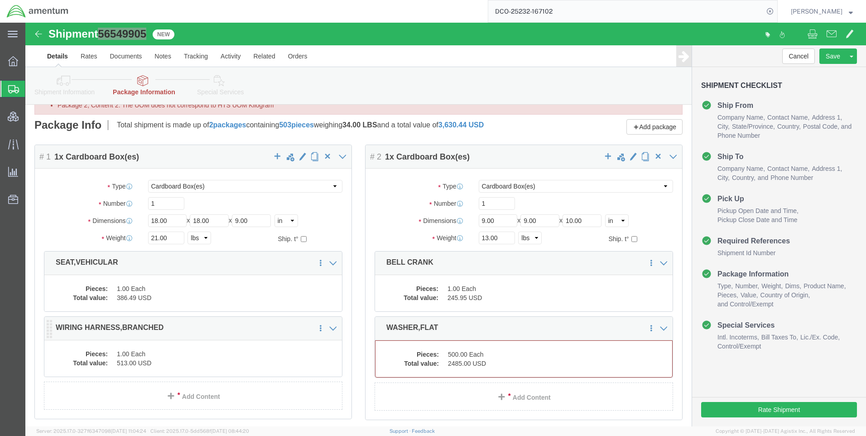
scroll to position [136, 0]
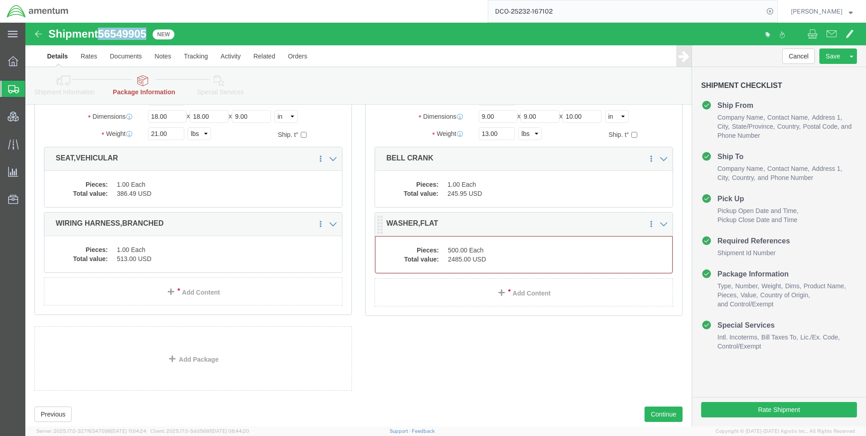
click dd "2485.00 USD"
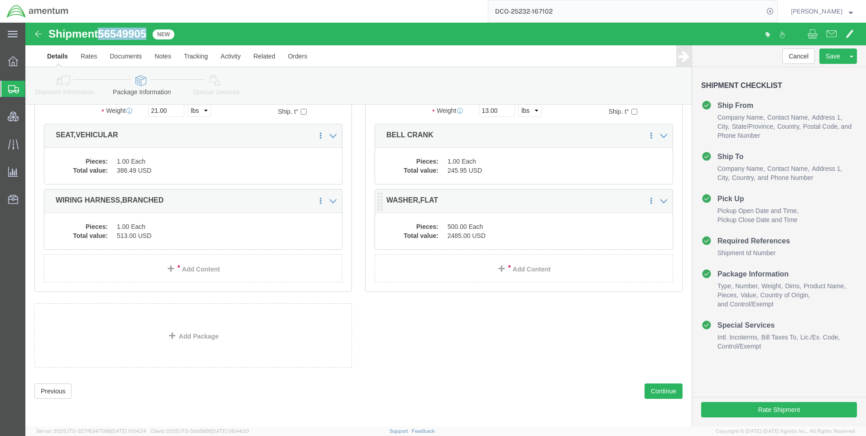
scroll to position [99, 0]
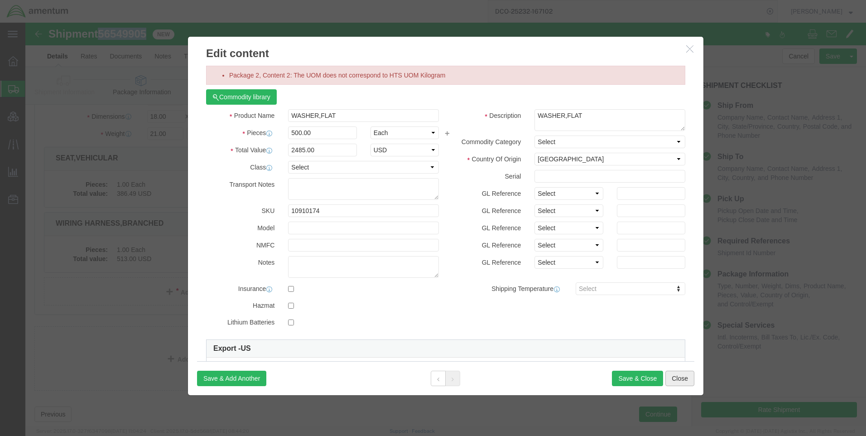
click button "Close"
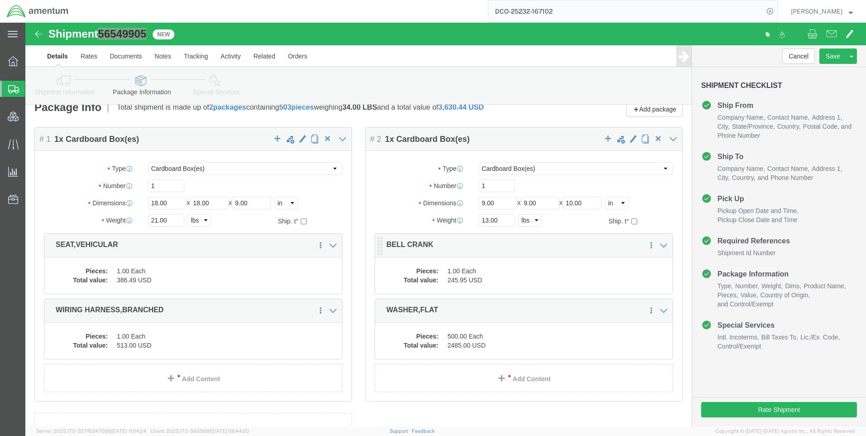
scroll to position [0, 0]
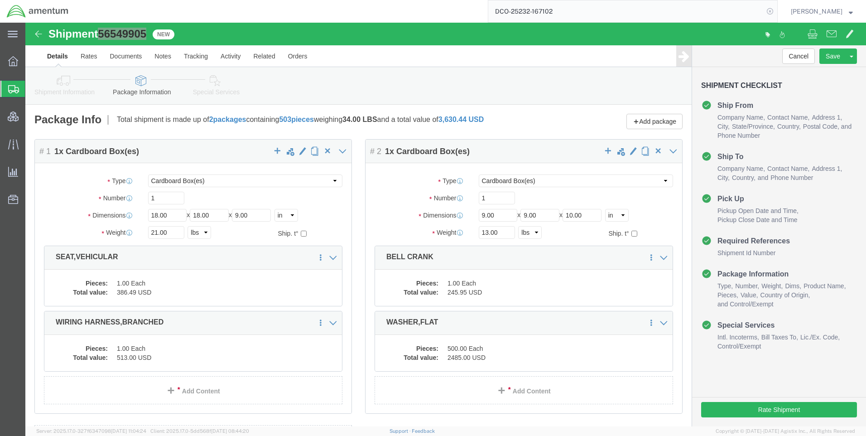
click at [776, 14] on icon at bounding box center [770, 11] width 13 height 13
click at [776, 16] on icon at bounding box center [770, 11] width 13 height 13
paste input "DCO-25232-167109"
click at [776, 10] on icon at bounding box center [770, 11] width 13 height 13
type input "DCO-25232-167109"
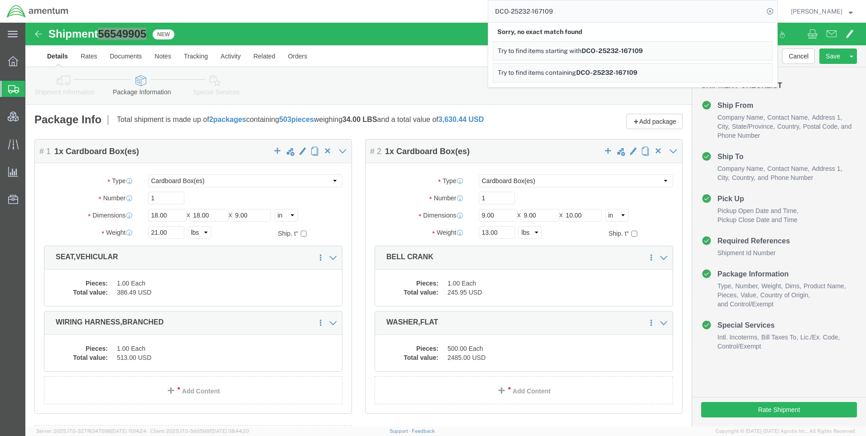
click at [776, 10] on icon at bounding box center [770, 11] width 13 height 13
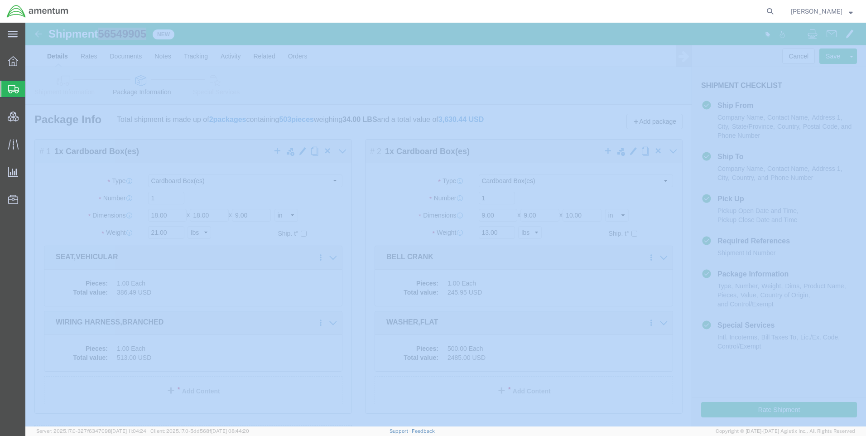
click at [776, 10] on icon at bounding box center [770, 11] width 13 height 13
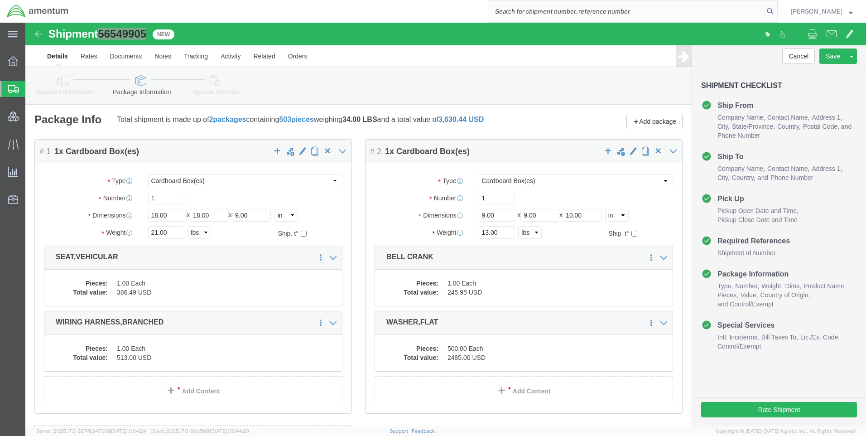
paste input "DCO-25232-167109"
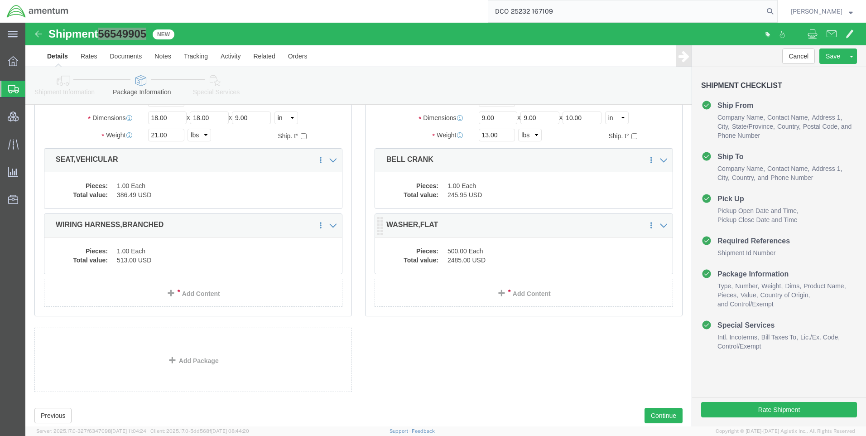
scroll to position [122, 0]
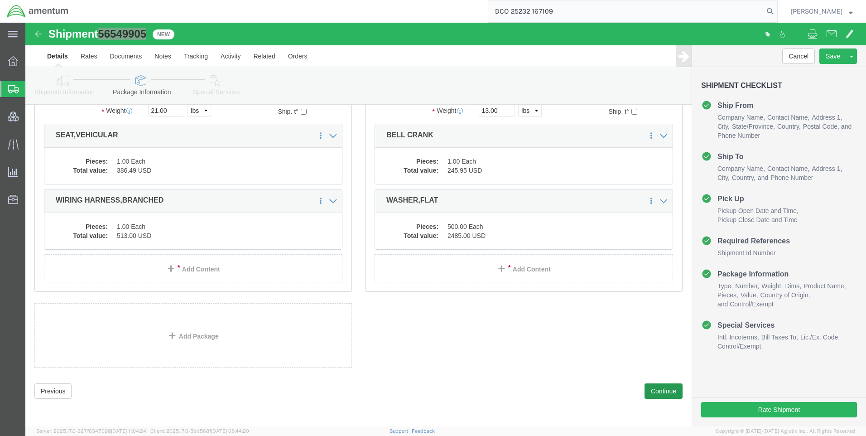
type input "DCO-25232-167109"
click button "Continue"
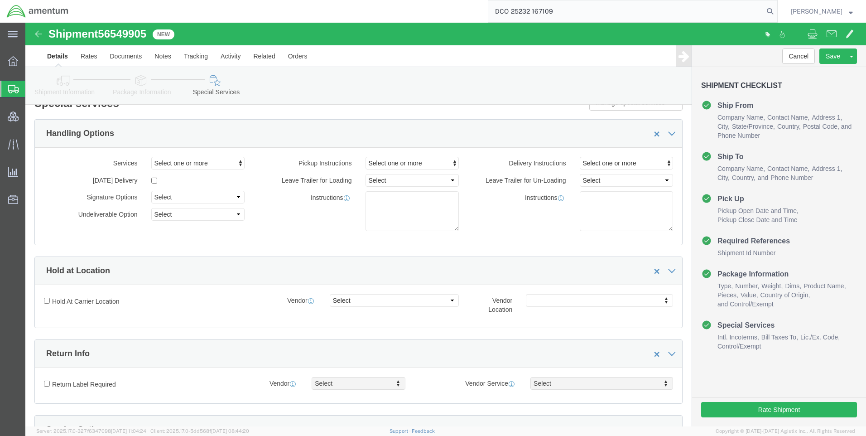
scroll to position [0, 0]
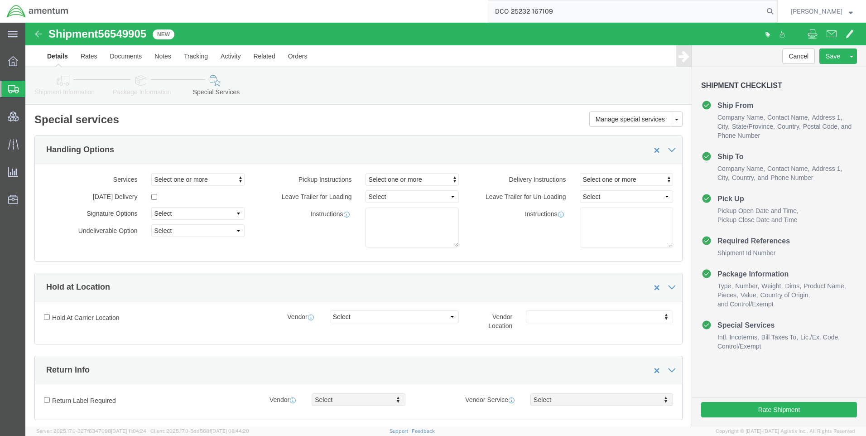
click icon
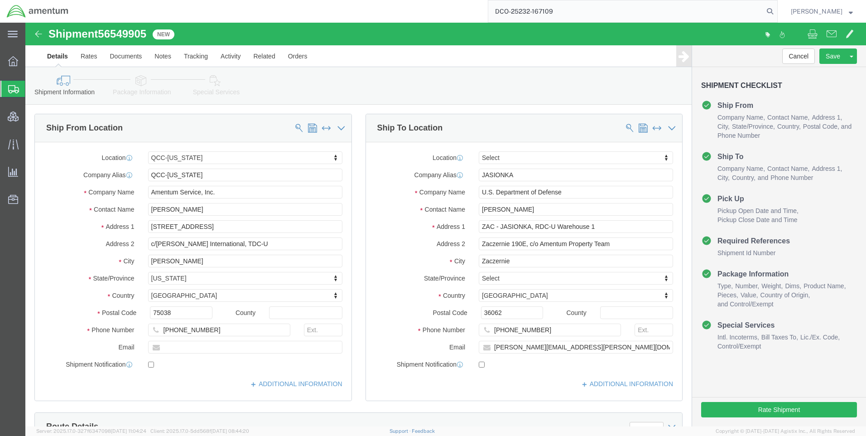
drag, startPoint x: 720, startPoint y: 12, endPoint x: 702, endPoint y: 12, distance: 18.1
click at [716, 13] on input "DCO-25232-167109" at bounding box center [625, 11] width 275 height 22
drag, startPoint x: 566, startPoint y: 1, endPoint x: 514, endPoint y: -9, distance: 52.7
click at [514, 0] on html "main_menu Created with Sketch. Collapse Menu Overview Shipments Shipment Manage…" at bounding box center [433, 218] width 866 height 436
click at [776, 10] on icon at bounding box center [770, 11] width 13 height 13
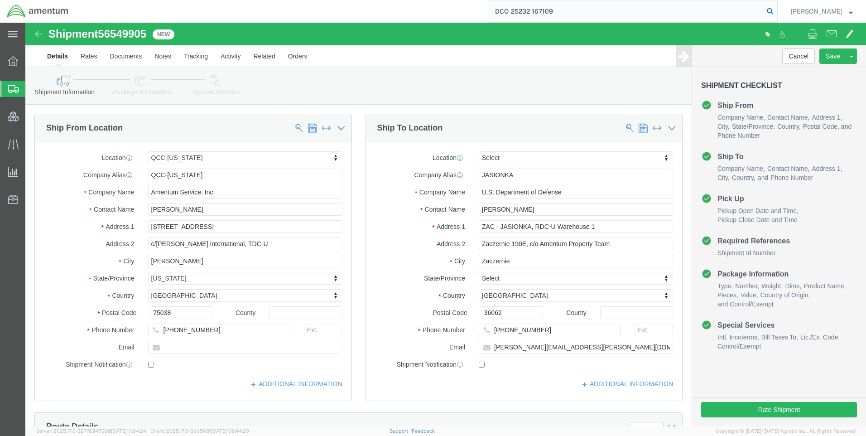
type input "DCO-25232-167109"
select select "42668"
select select "59336"
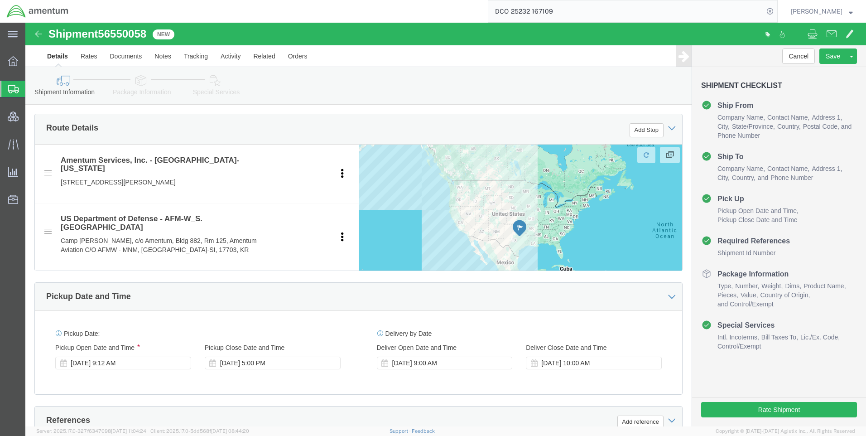
scroll to position [317, 0]
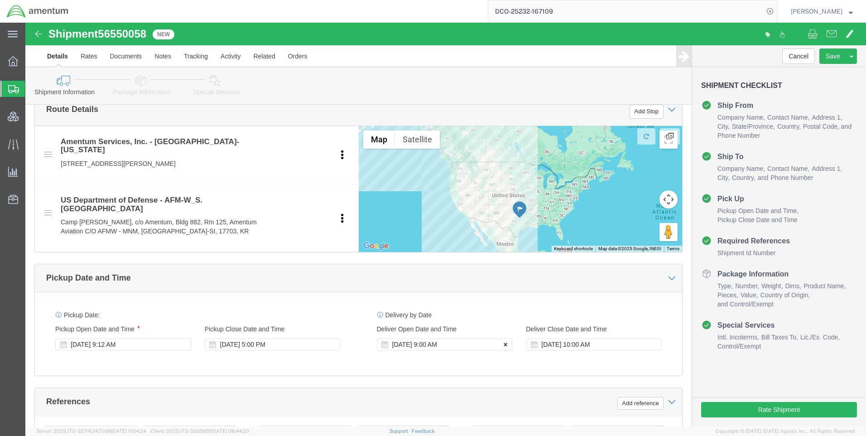
click icon
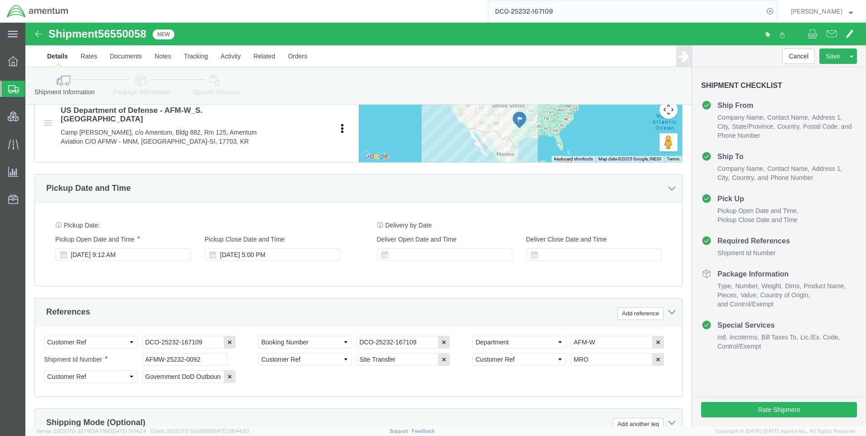
scroll to position [408, 0]
click icon
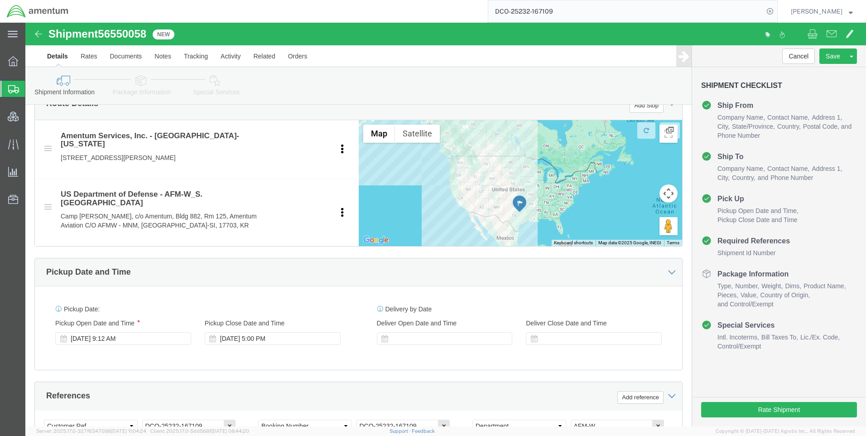
scroll to position [453, 0]
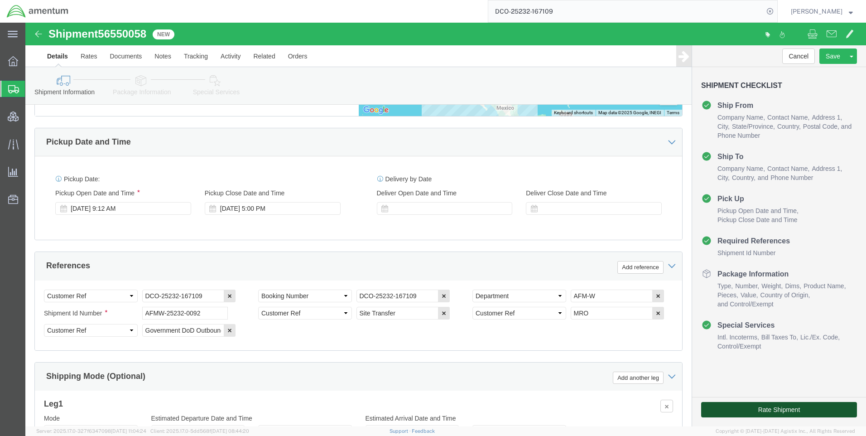
click button "Rate Shipment"
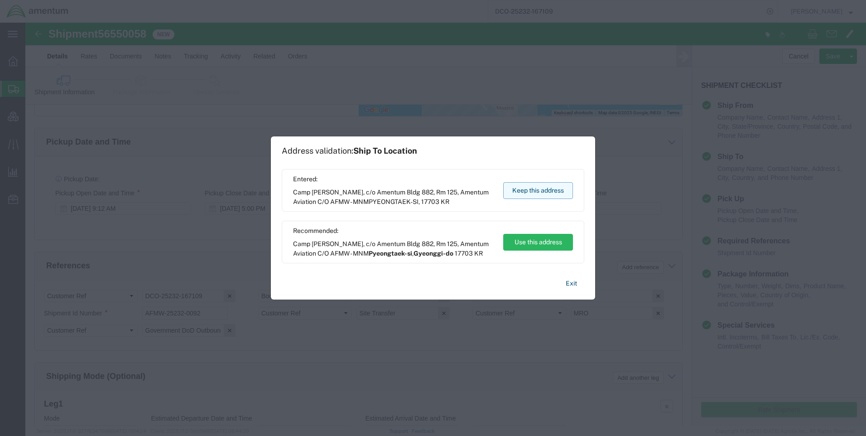
click at [548, 193] on button "Keep this address" at bounding box center [538, 190] width 70 height 17
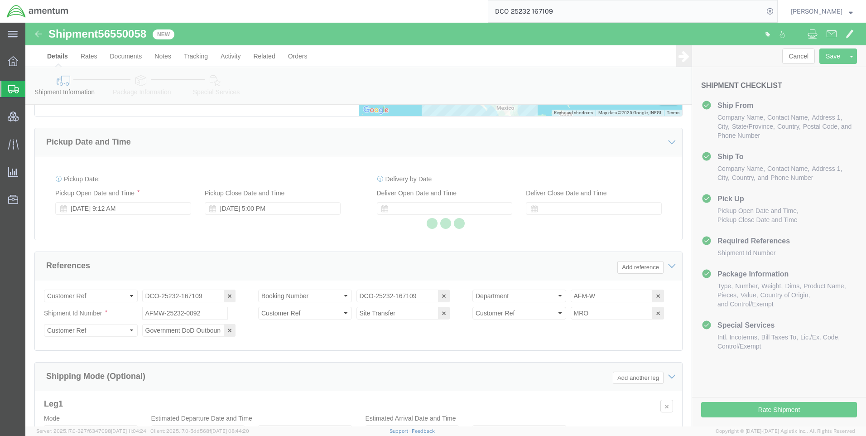
select select
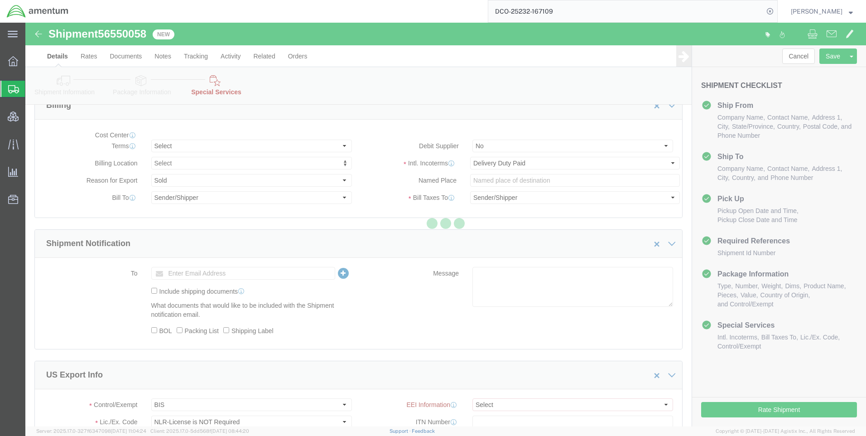
select select "DEPARTMENT"
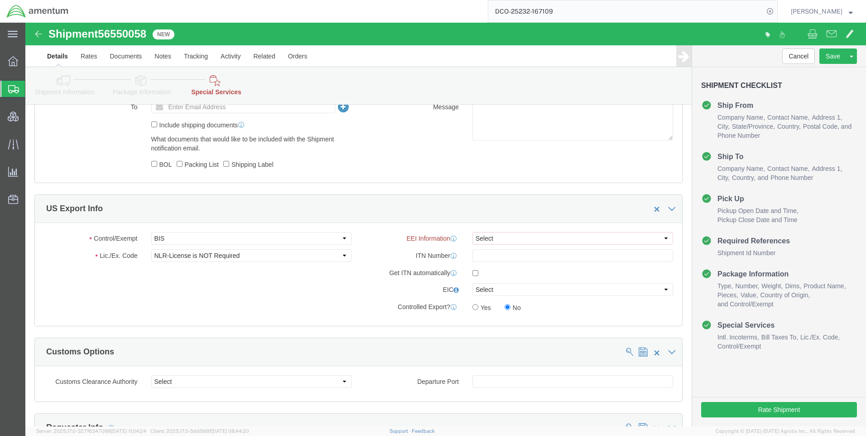
scroll to position [589, 0]
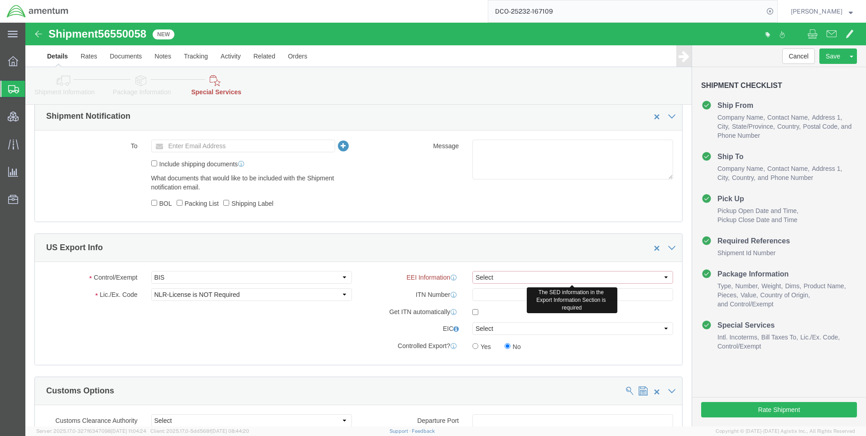
click select "Select AES-Direct EEI Carrier File EEI EEI Exempt"
select select "CFIL"
click select "Select AES-Direct EEI Carrier File EEI EEI Exempt"
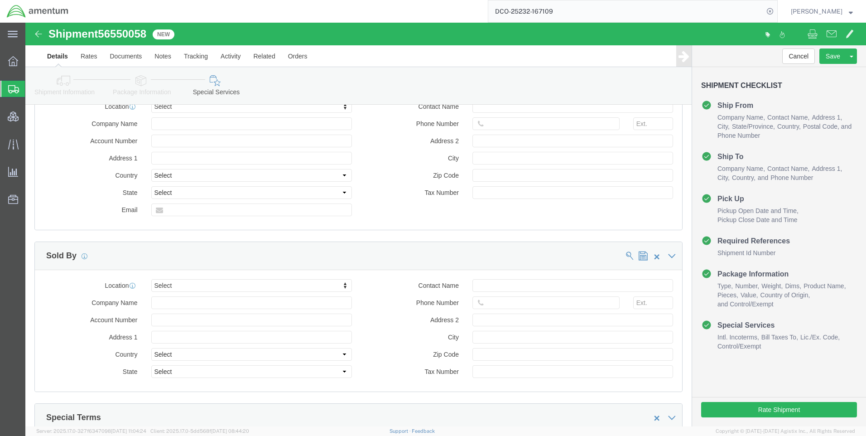
scroll to position [1083, 0]
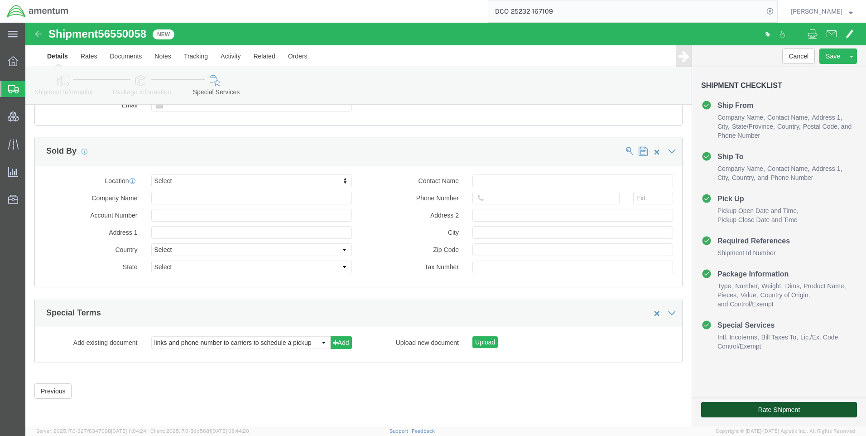
click button "Rate Shipment"
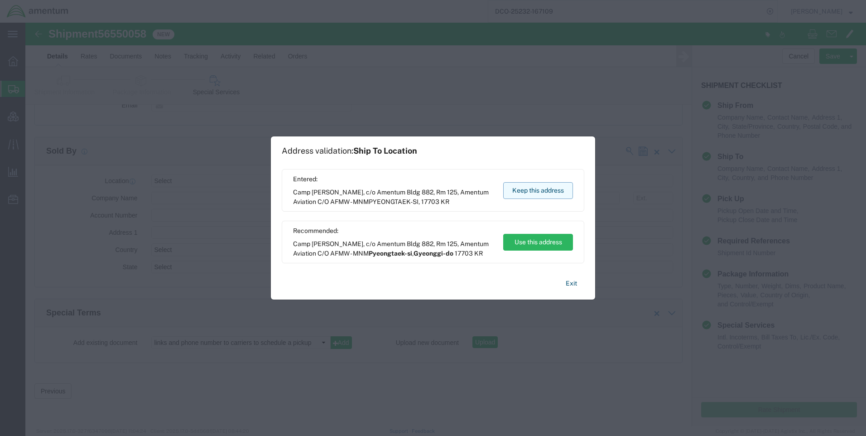
click at [537, 195] on button "Keep this address" at bounding box center [538, 190] width 70 height 17
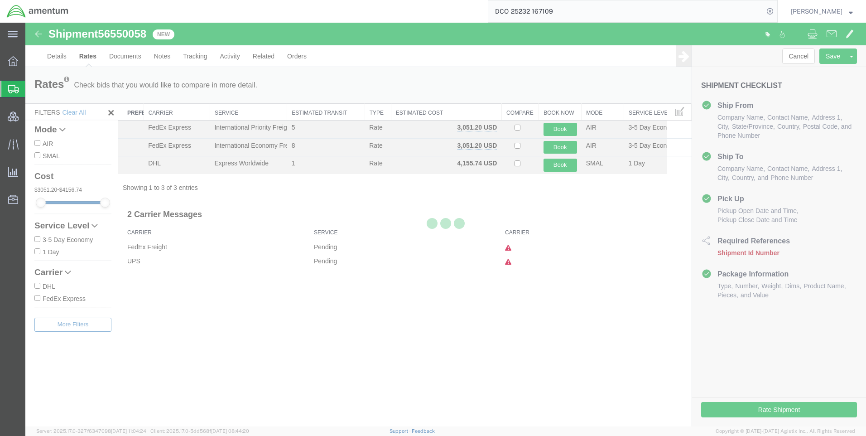
scroll to position [0, 0]
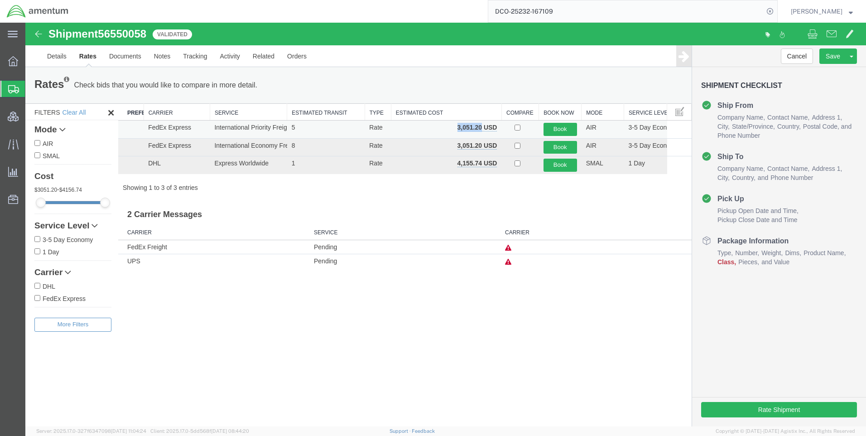
drag, startPoint x: 482, startPoint y: 128, endPoint x: 450, endPoint y: 126, distance: 32.2
click at [450, 126] on td "3,051.20 USD" at bounding box center [446, 129] width 111 height 18
copy b "3,051.20"
click at [776, 12] on icon at bounding box center [770, 11] width 13 height 13
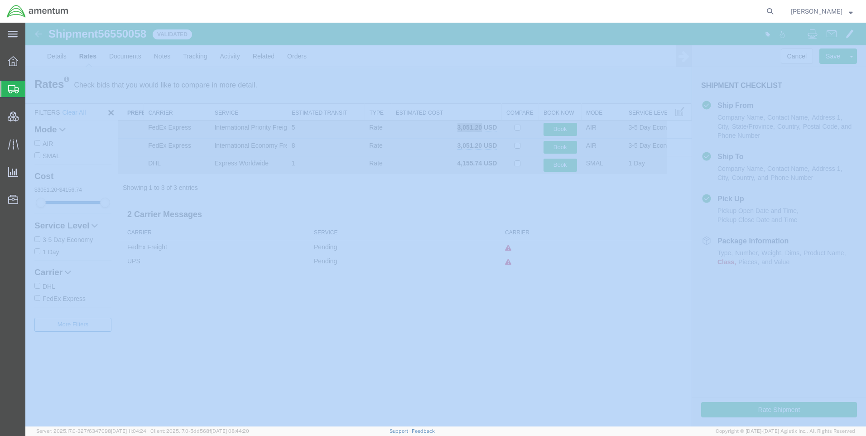
click at [776, 12] on icon at bounding box center [770, 11] width 13 height 13
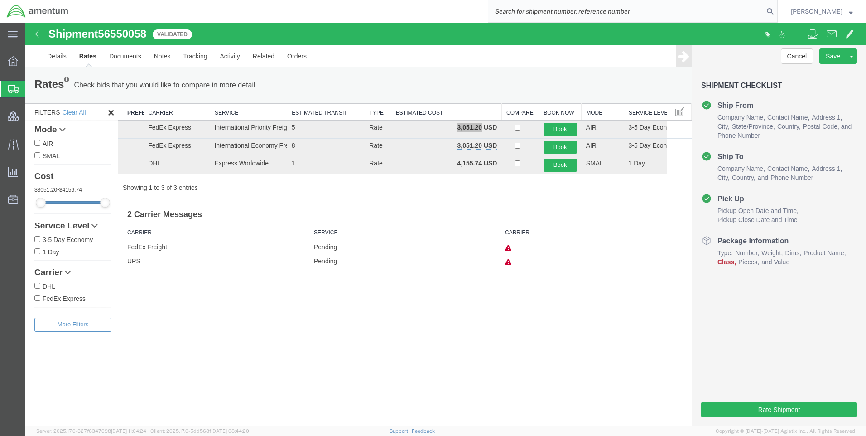
paste input "DCO-25232-167102"
type input "DCO-25232-167102"
click at [776, 8] on icon at bounding box center [770, 11] width 13 height 13
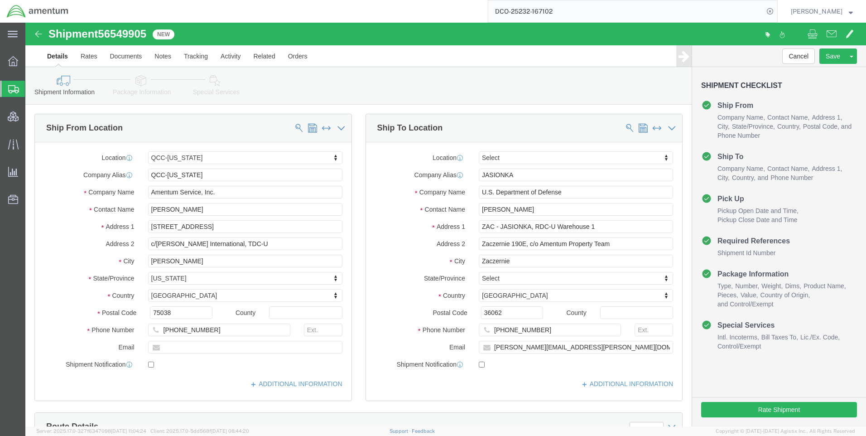
select select "42668"
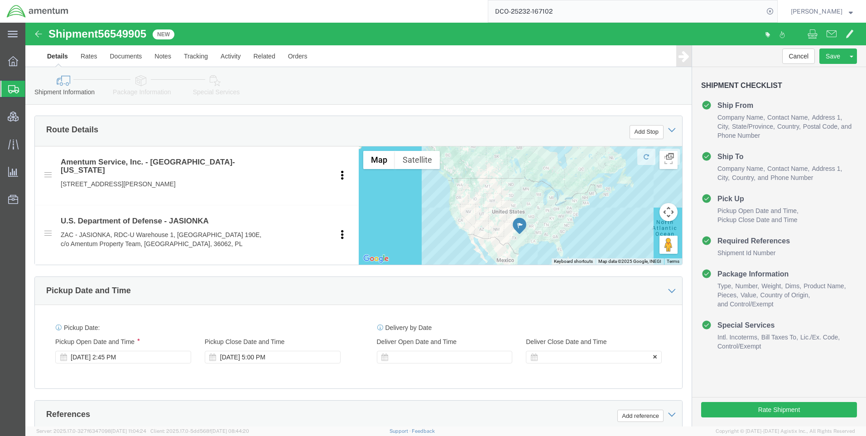
scroll to position [453, 0]
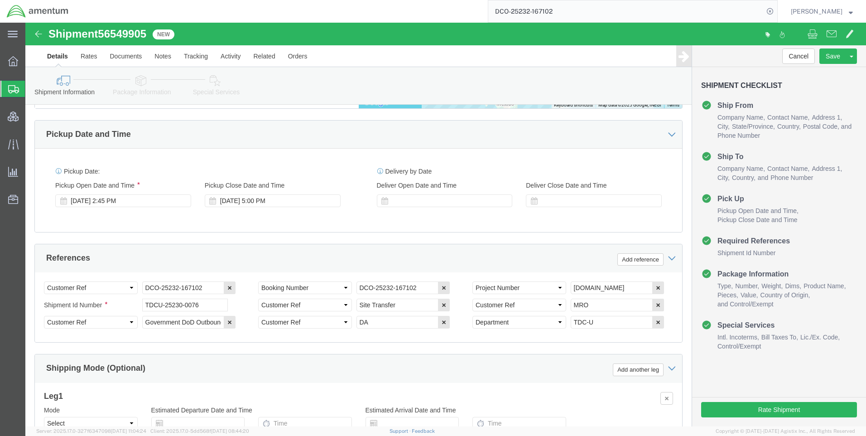
click icon
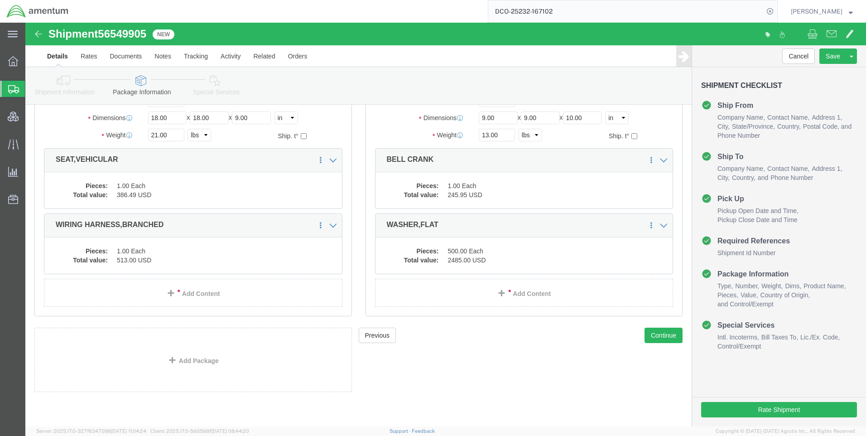
scroll to position [97, 0]
click dd "500.00 Each"
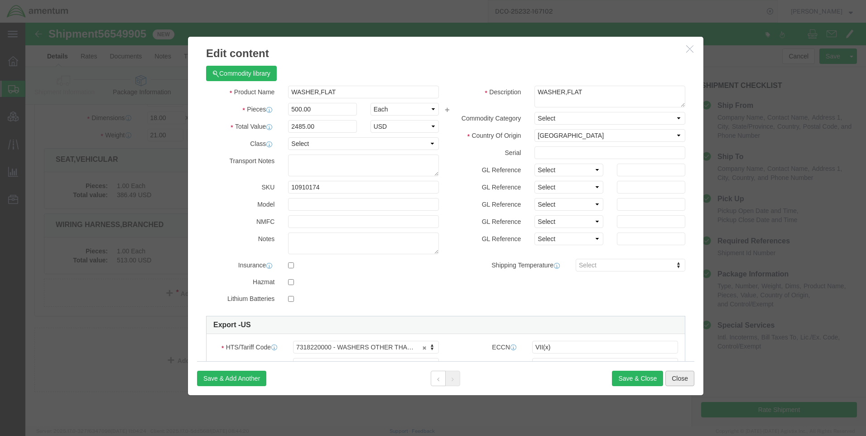
click button "Close"
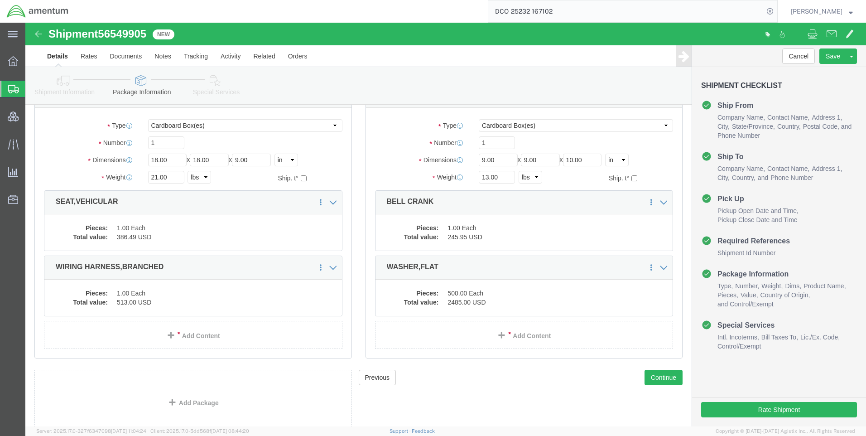
scroll to position [0, 0]
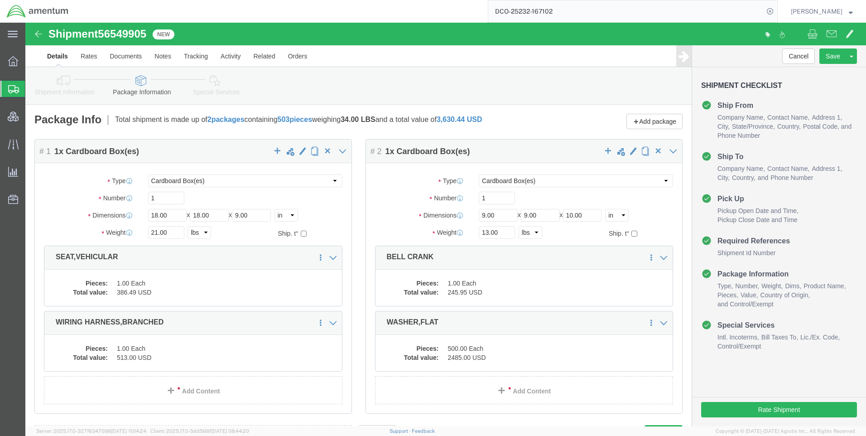
click icon
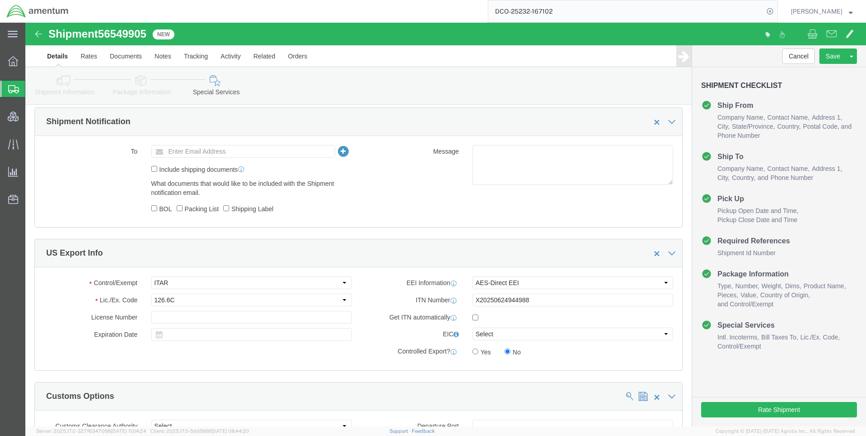
scroll to position [634, 0]
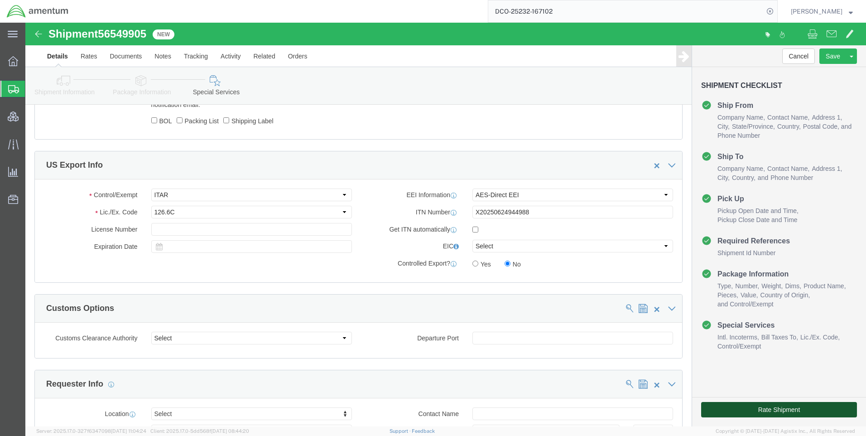
drag, startPoint x: 725, startPoint y: 385, endPoint x: 751, endPoint y: 407, distance: 33.8
click button "Rate Shipment"
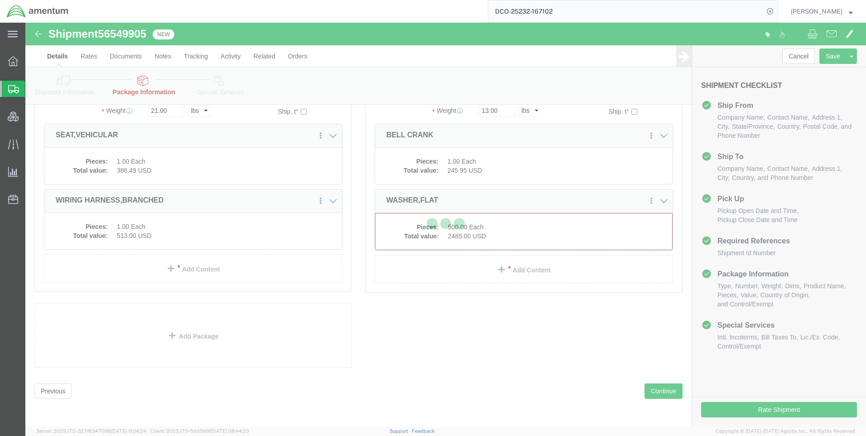
select select "CBOX"
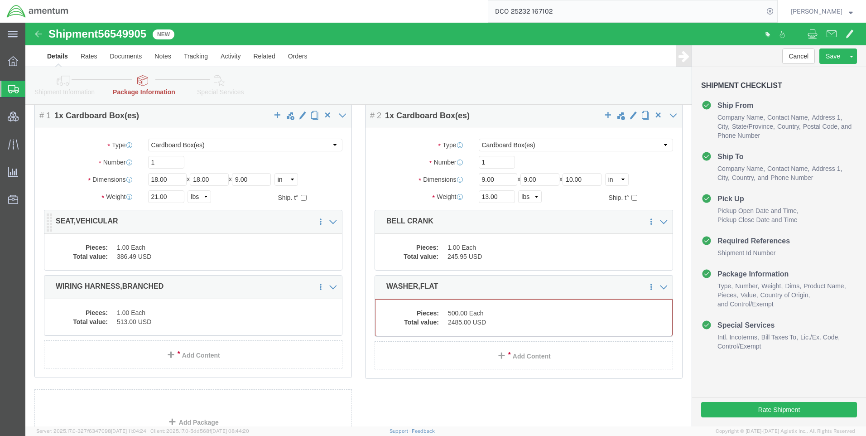
scroll to position [91, 0]
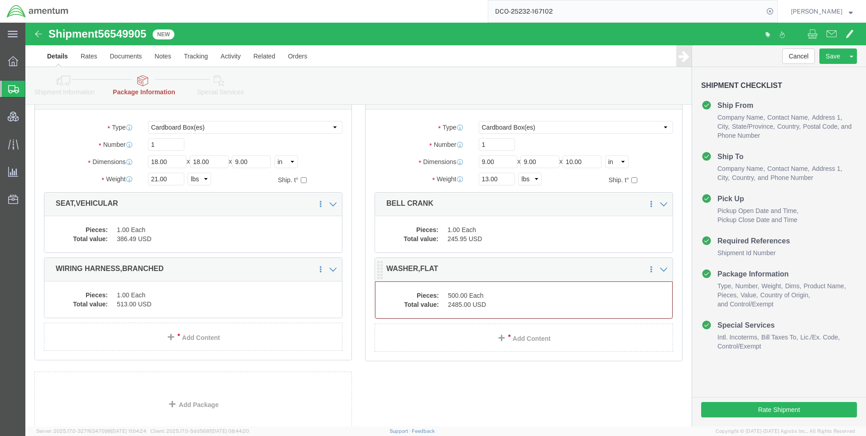
click dd "2485.00 USD"
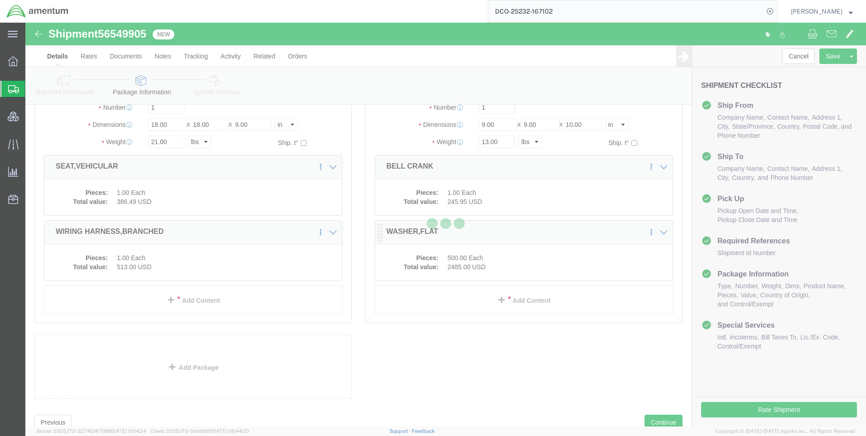
scroll to position [53, 0]
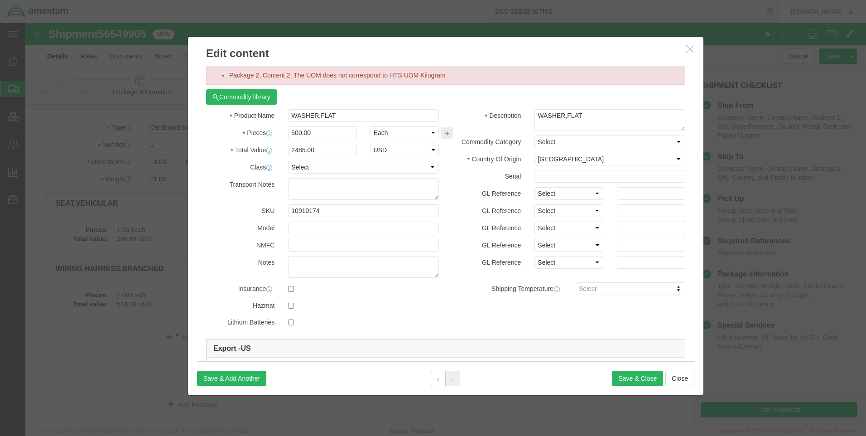
click icon "button"
click select "Select Bag Barrels 100Board Feet Bottle Box Blister Pack Carats Can Capsule Car…"
select select "KGS"
click select "Select Bag Barrels 100Board Feet Bottle Box Blister Pack Carats Can Capsule Car…"
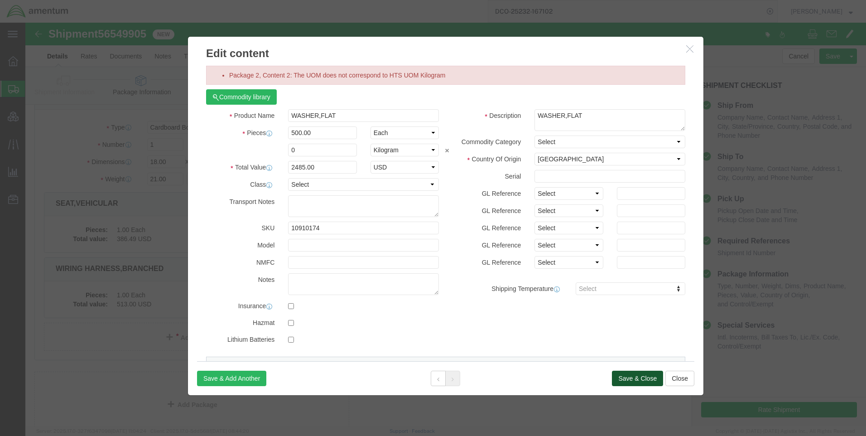
click button "Save & Close"
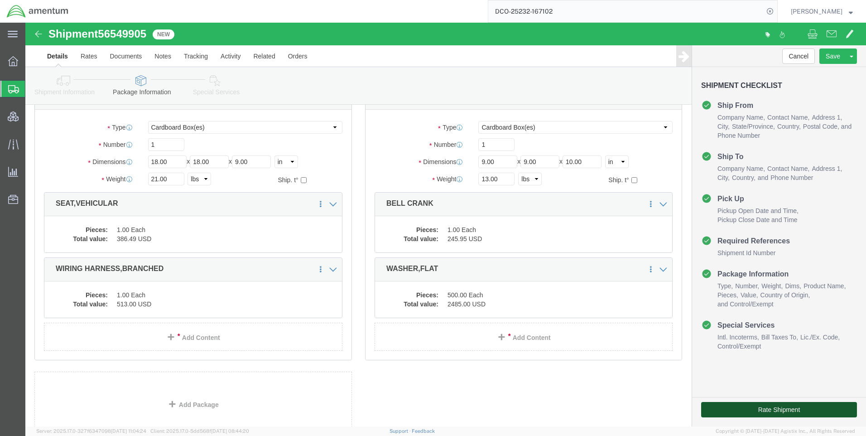
click button "Rate Shipment"
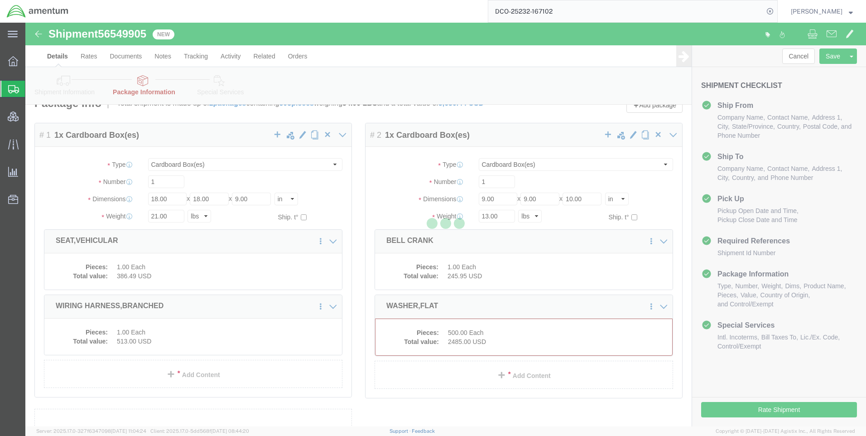
scroll to position [0, 0]
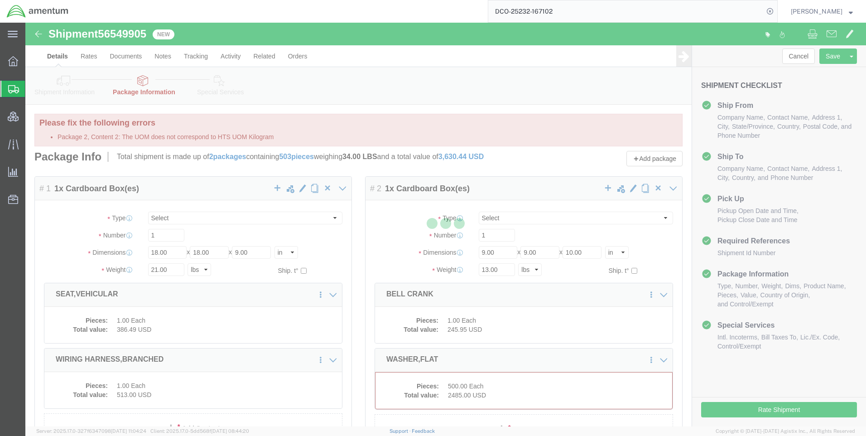
select select "CBOX"
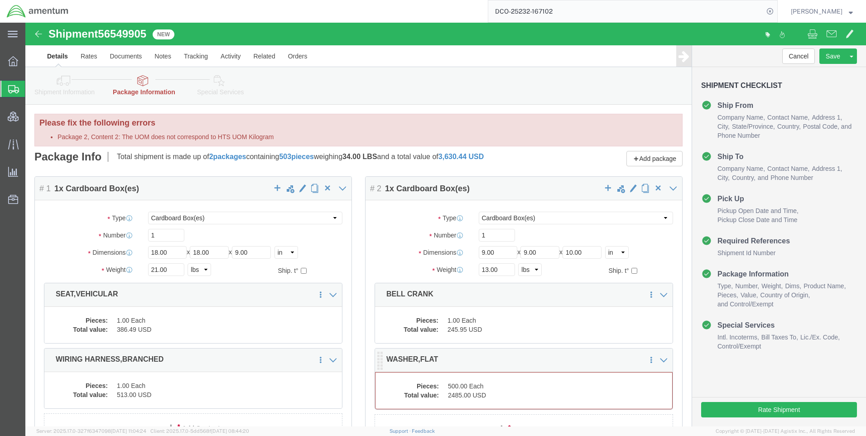
click dd "500.00 Each"
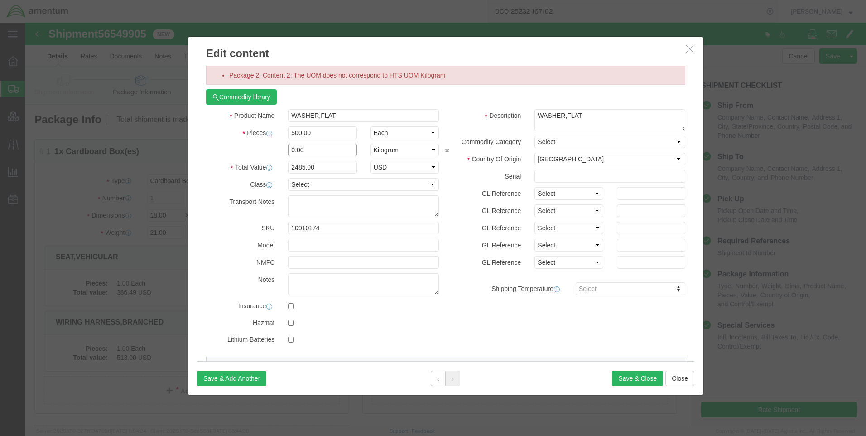
drag, startPoint x: 288, startPoint y: 125, endPoint x: 261, endPoint y: 128, distance: 27.3
click input "0.00"
type input "500.00"
click div "500.00 Select Bag Barrels 100Board Feet Bottle Box Blister Pack Carats Can Caps…"
click input "500.00"
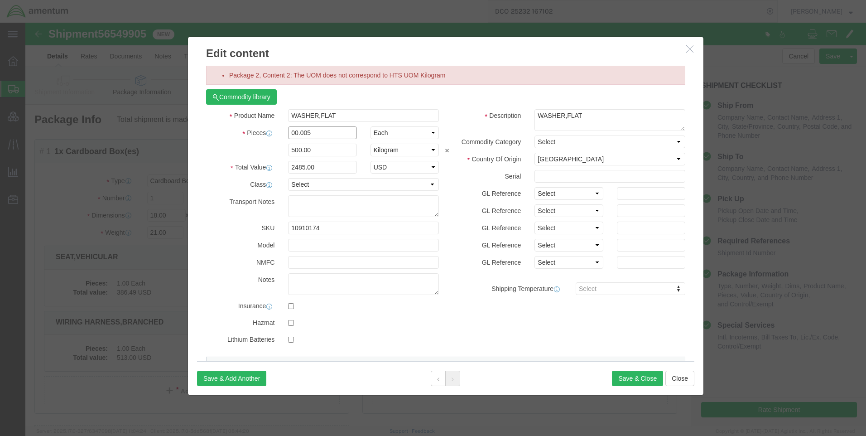
type input "5"
drag, startPoint x: 279, startPoint y: 112, endPoint x: 257, endPoint y: 109, distance: 21.5
click div "5"
click button "Save & Close"
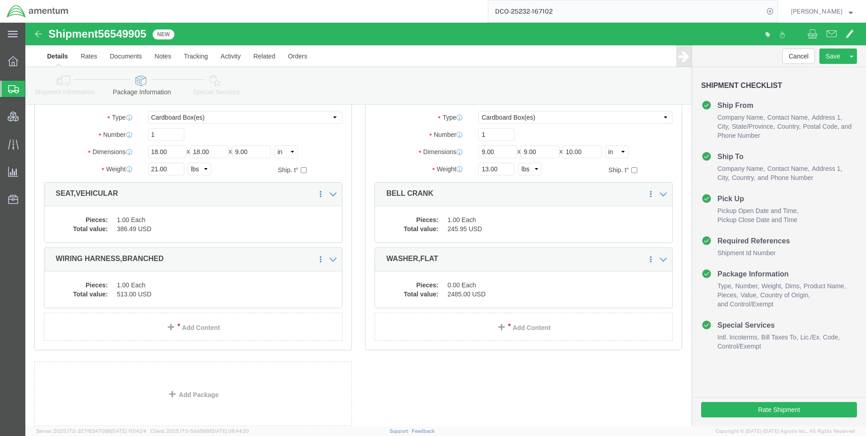
scroll to position [122, 0]
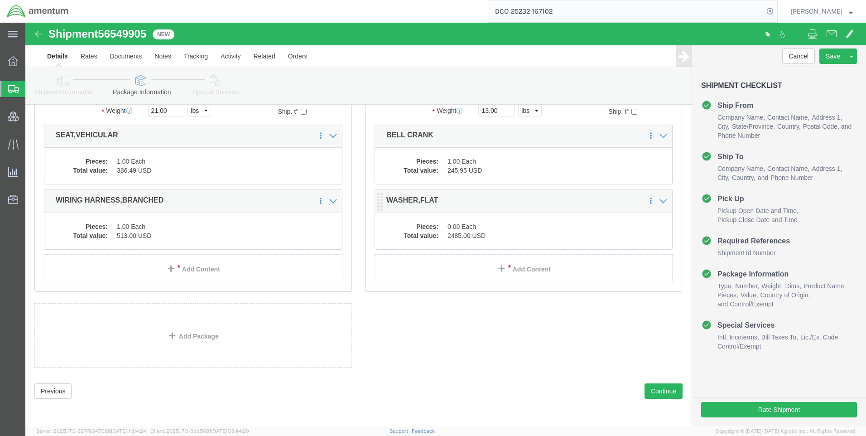
click dd "0.00 Each"
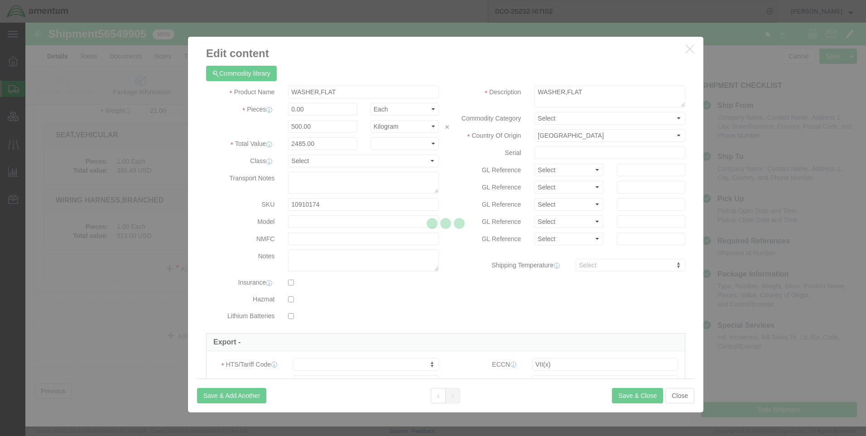
click at [472, 237] on div at bounding box center [445, 225] width 841 height 404
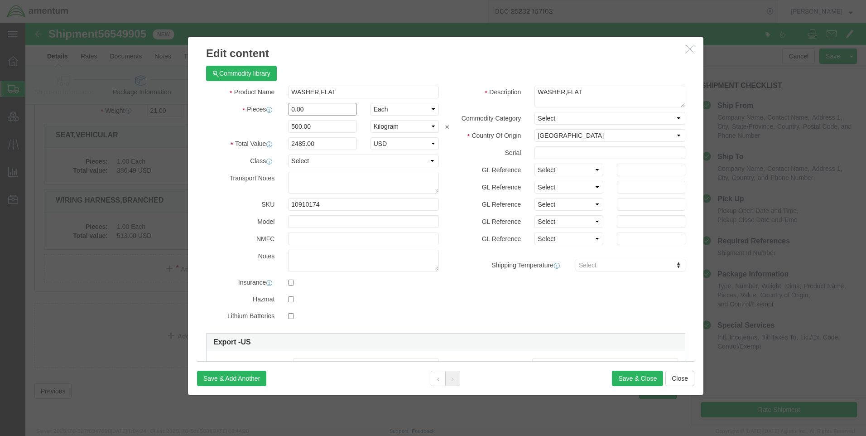
drag, startPoint x: 284, startPoint y: 82, endPoint x: 204, endPoint y: 78, distance: 80.7
click div "Product Name WASHER,FLAT Pieces 0.00 Select Bag Barrels 100Board Feet Bottle Bo…"
type input "500.00"
type input "1242500"
click button "Save & Close"
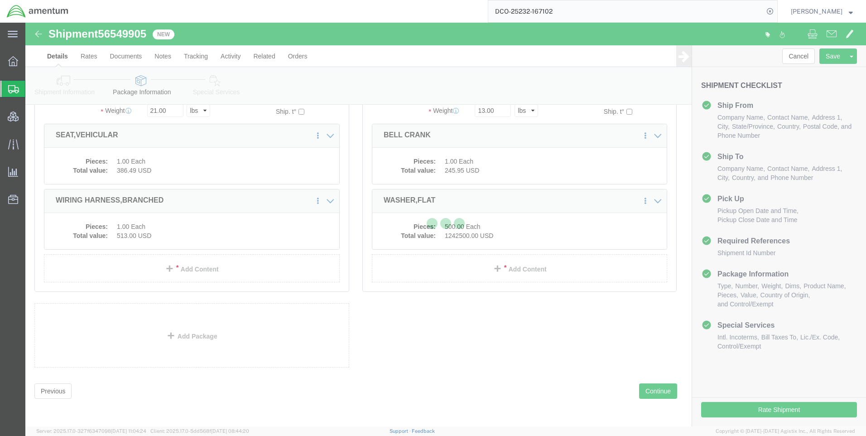
scroll to position [128, 0]
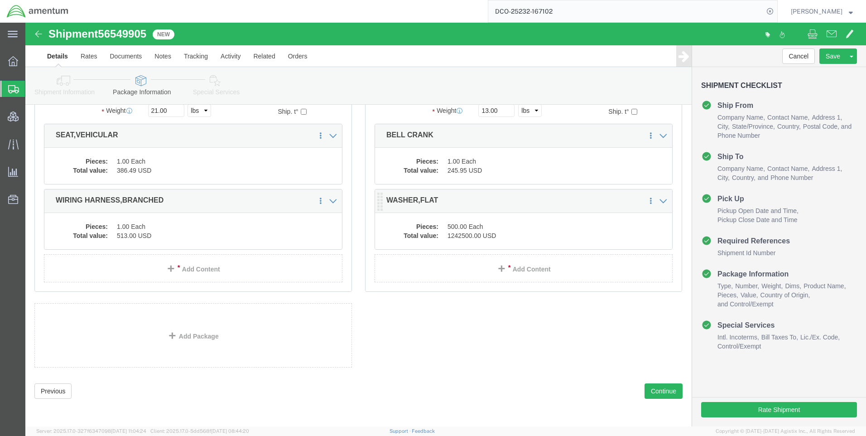
click dd "1242500.00 USD"
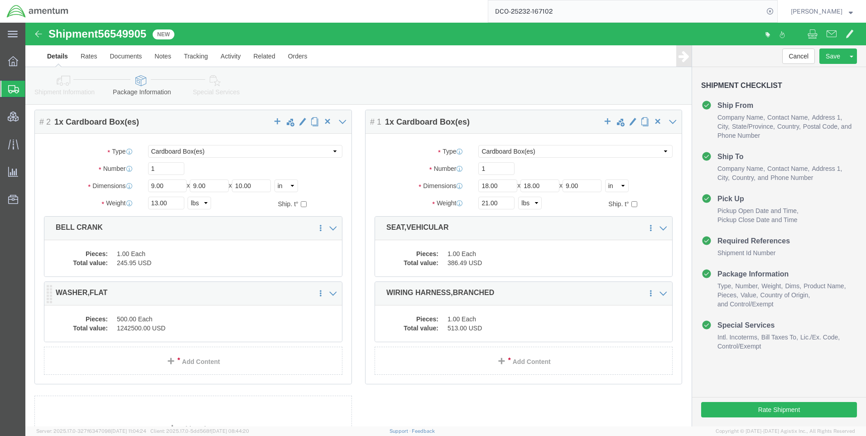
scroll to position [45, 0]
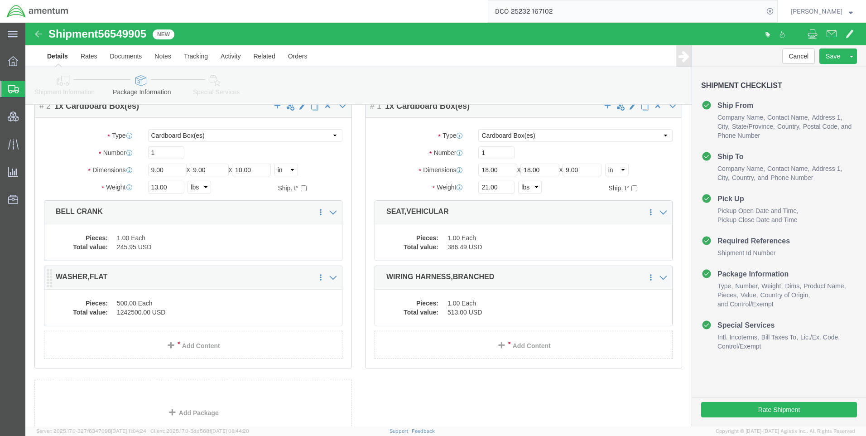
click dd "1242500.00 USD"
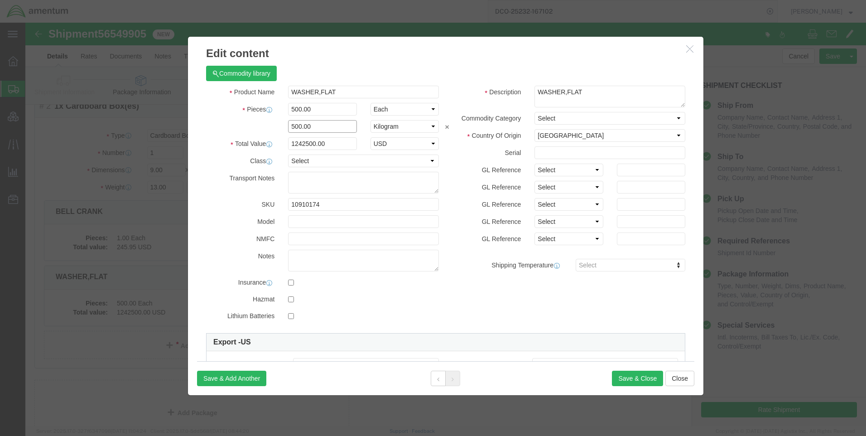
drag, startPoint x: 295, startPoint y: 103, endPoint x: 260, endPoint y: 105, distance: 35.4
click input "500.00"
click label
click button "Save & Close"
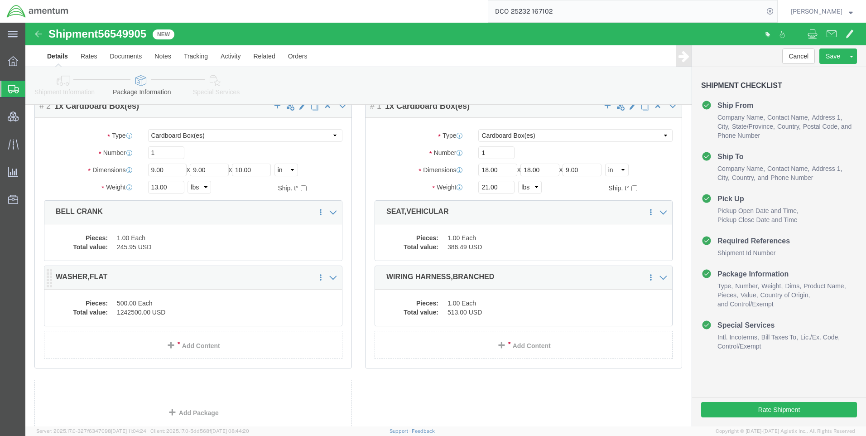
click dd "1242500.00 USD"
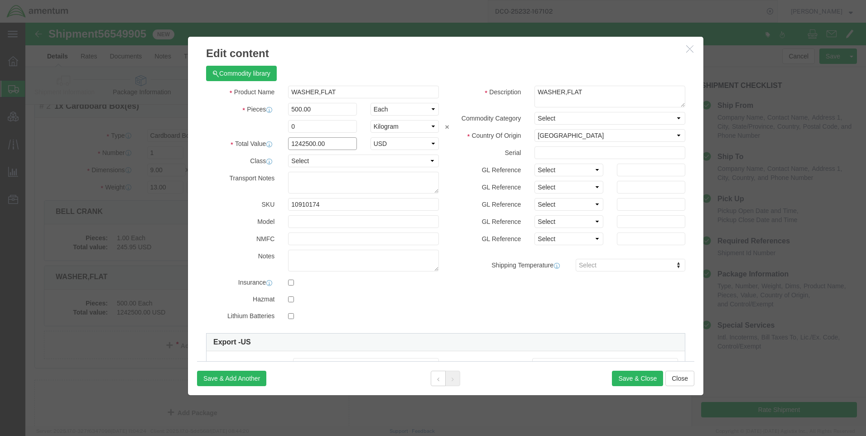
drag, startPoint x: 299, startPoint y: 120, endPoint x: 257, endPoint y: 121, distance: 42.6
click div "1242500.00"
paste input "2485"
type input "2485.00"
click button "Save & Close"
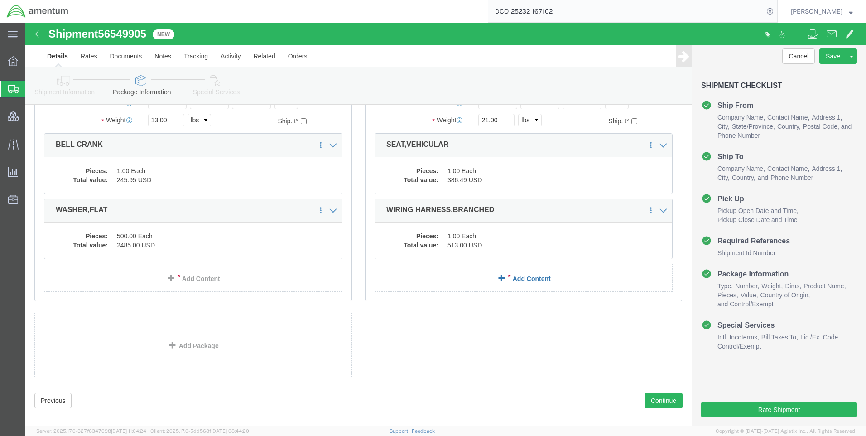
scroll to position [122, 0]
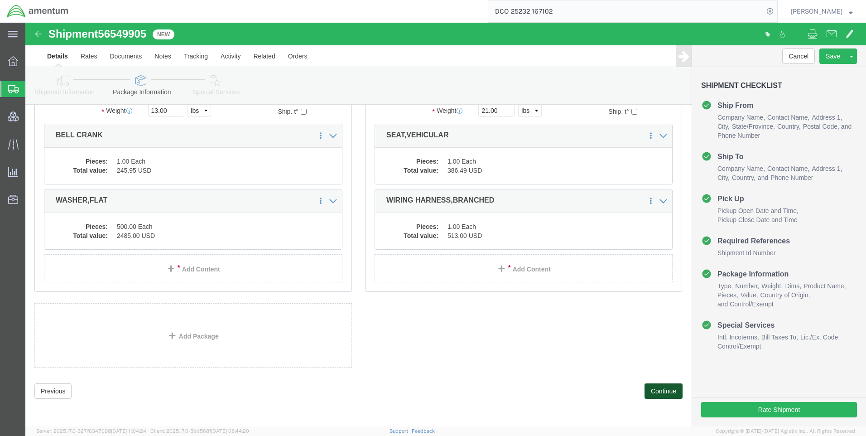
click button "Continue"
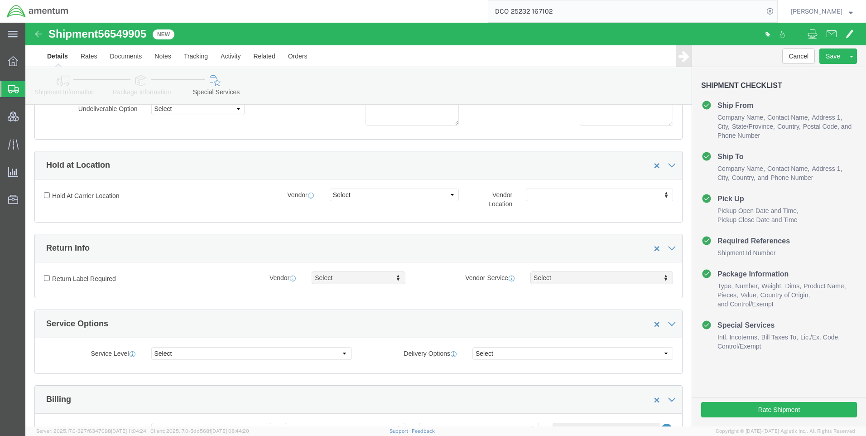
scroll to position [1046, 0]
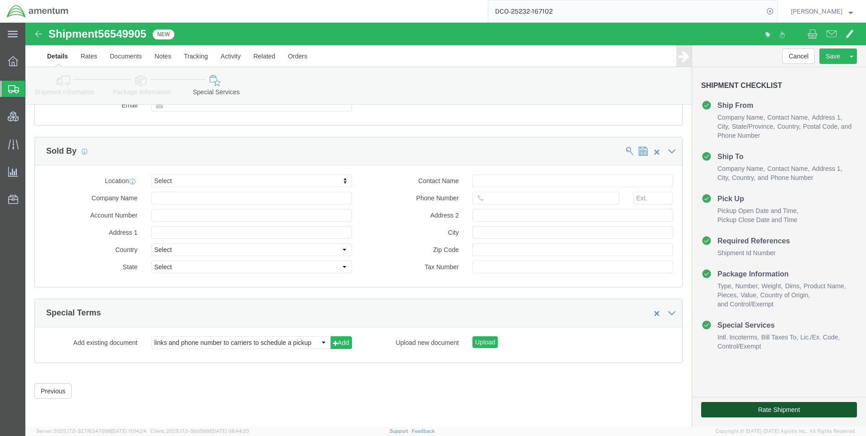
click button "Rate Shipment"
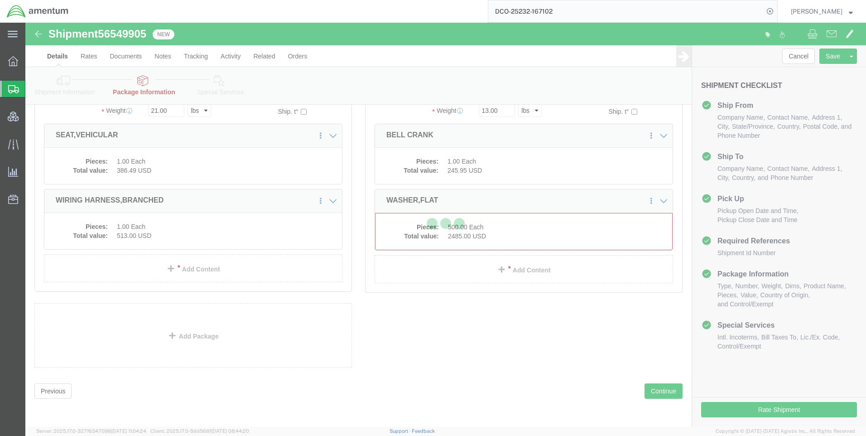
scroll to position [0, 0]
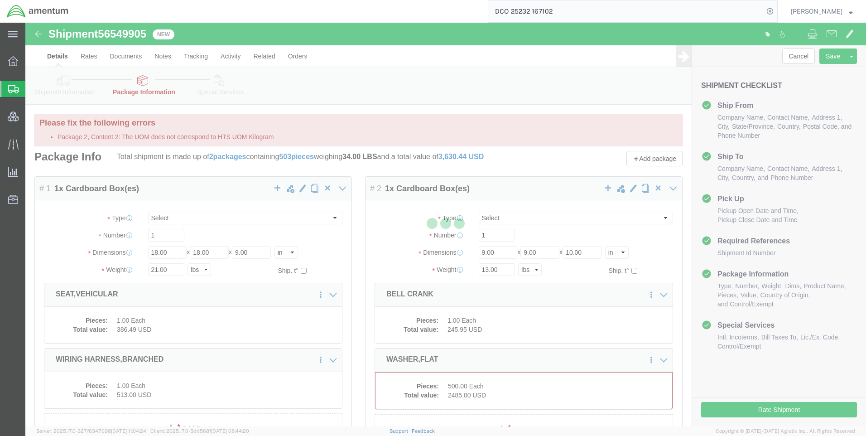
select select "CBOX"
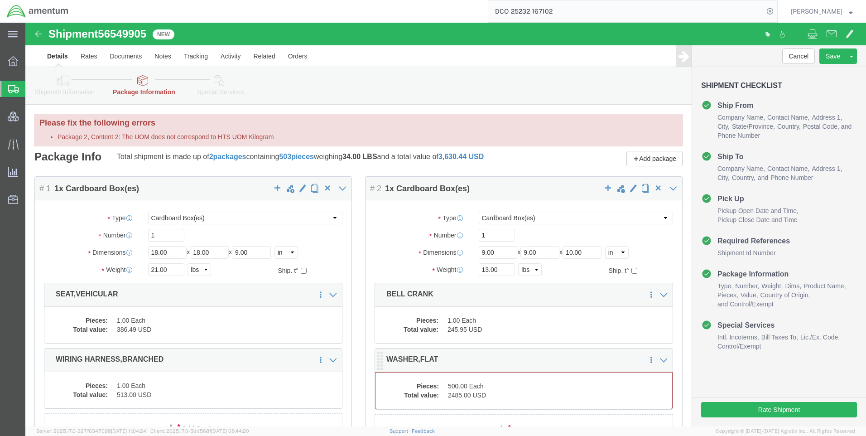
click div "Pieces: 500.00 Each Total value: 2485.00 USD"
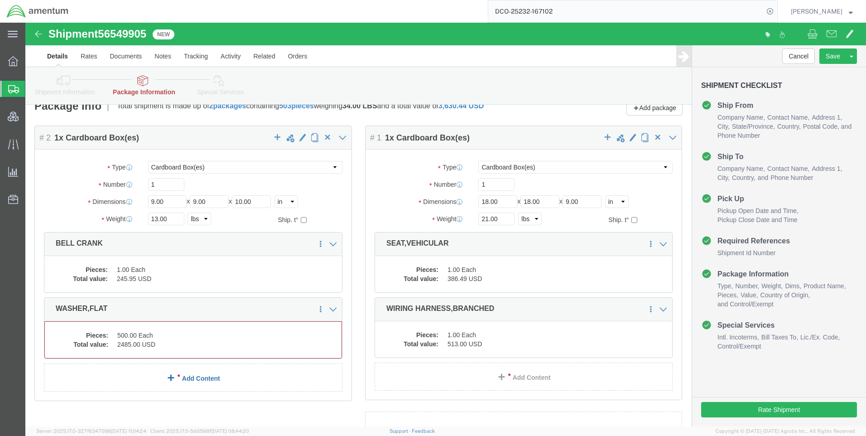
scroll to position [159, 0]
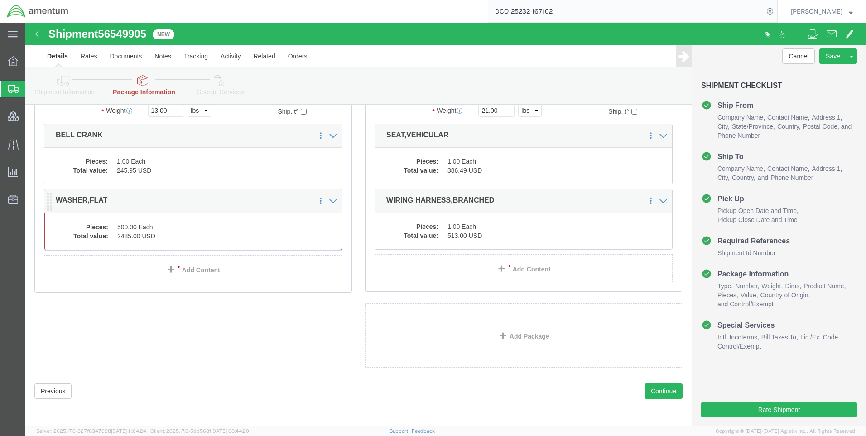
click div "Pieces: 500.00 Each Total value: 2485.00 USD"
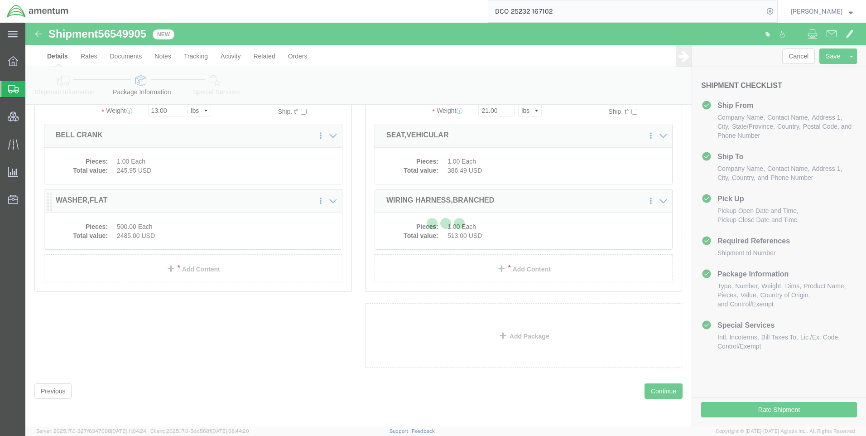
scroll to position [122, 0]
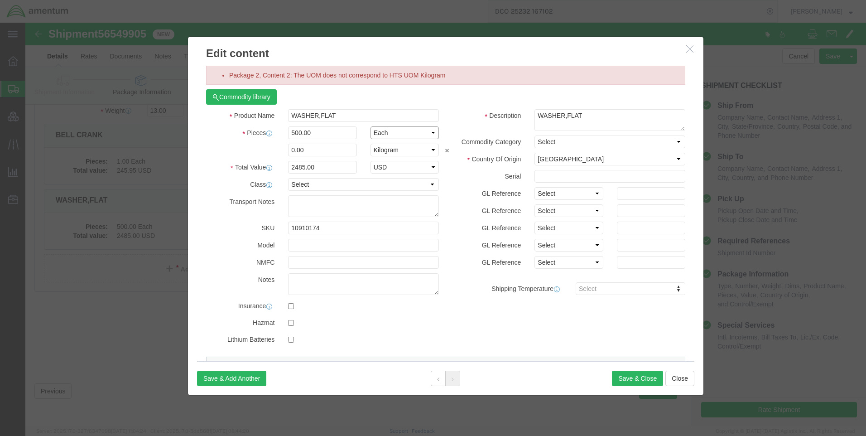
click select "Select Bag Barrels 100Board Feet Bottle Box Blister Pack Carats Can Capsule Car…"
select select "KGS"
click select "Select Bag Barrels 100Board Feet Bottle Box Blister Pack Carats Can Capsule Car…"
select select "EA"
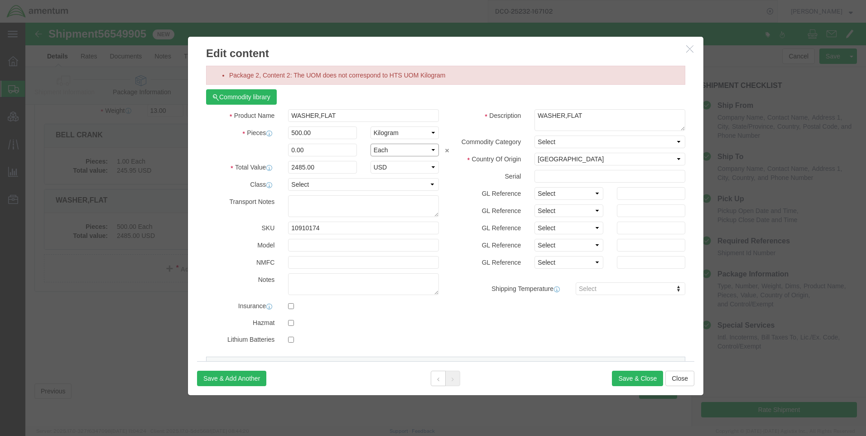
click select "Select Bag Barrels 100Board Feet Bottle Box Blister Pack Carats Can Capsule Car…"
click button "Save & Close"
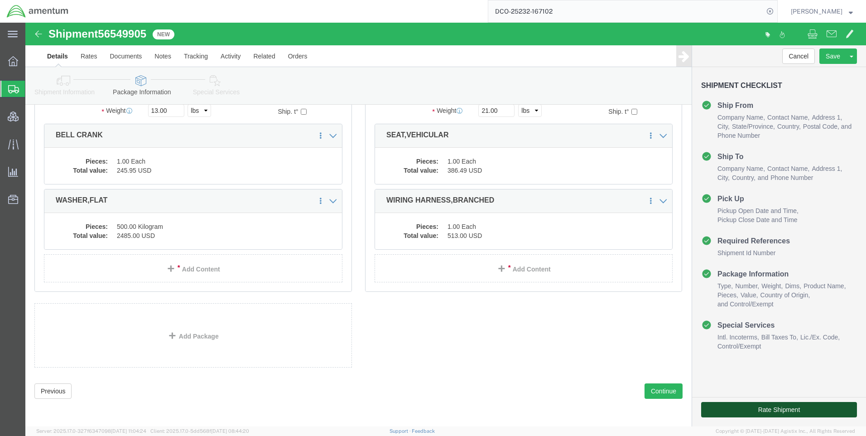
click button "Rate Shipment"
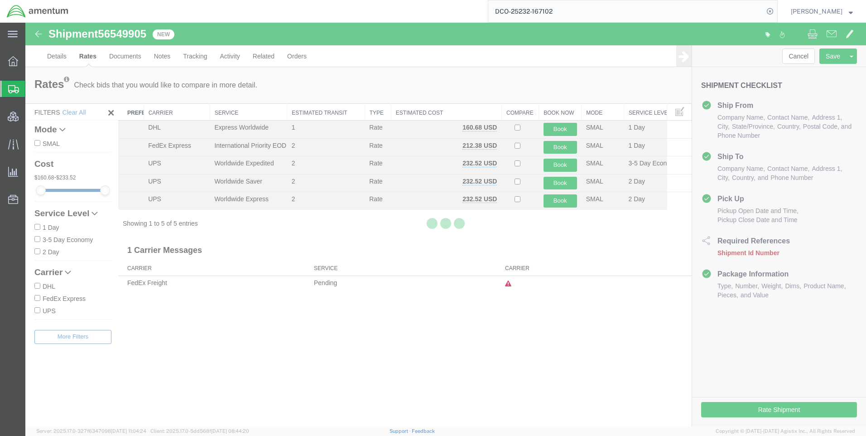
scroll to position [0, 0]
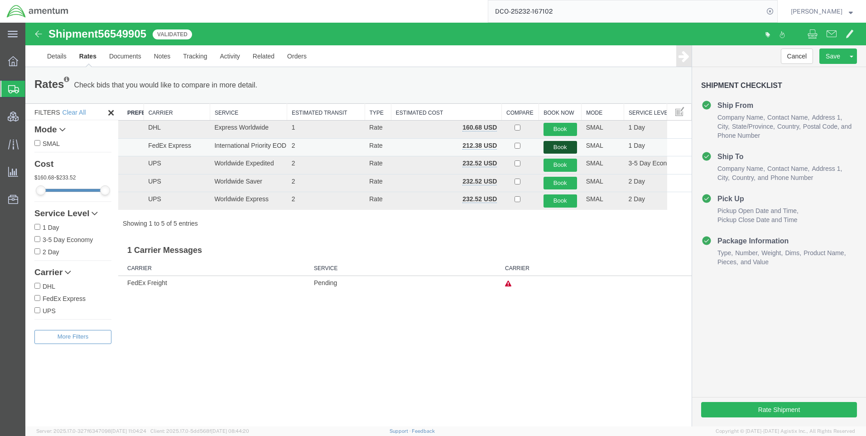
click at [553, 145] on button "Book" at bounding box center [560, 147] width 34 height 13
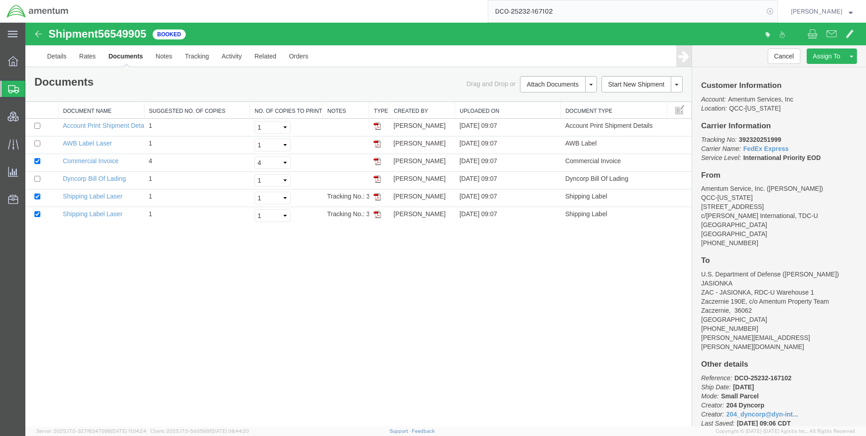
click at [776, 13] on icon at bounding box center [770, 11] width 13 height 13
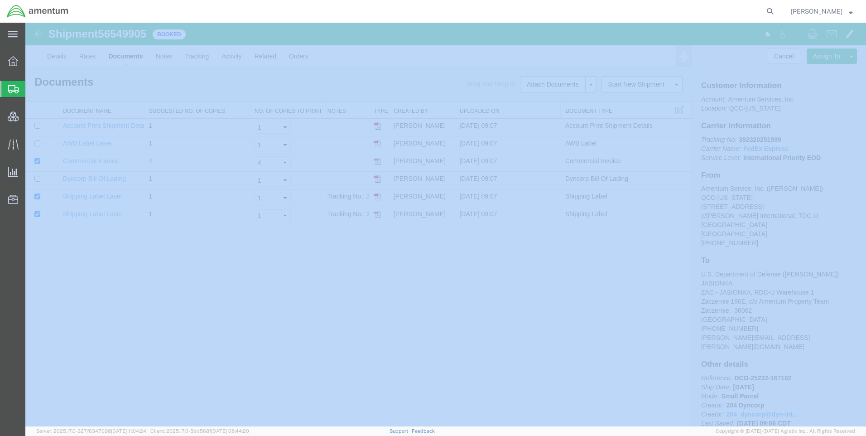
click at [776, 13] on icon at bounding box center [770, 11] width 13 height 13
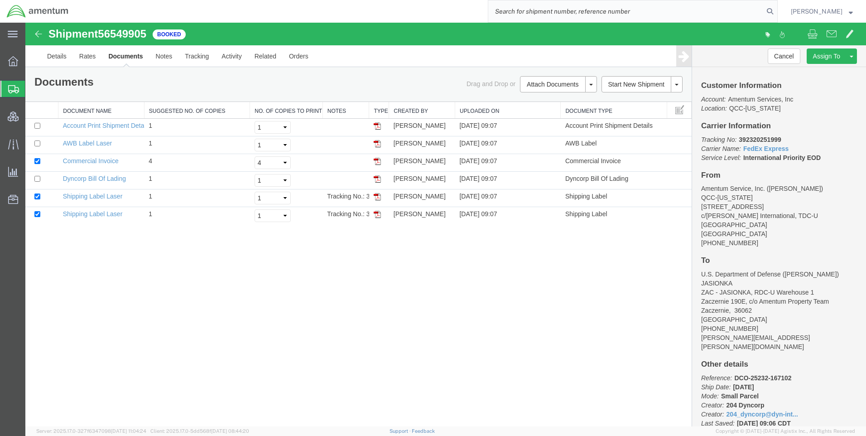
paste input "DCO-25232-167105"
type input "DCO-25232-167105"
click at [776, 8] on icon at bounding box center [770, 11] width 13 height 13
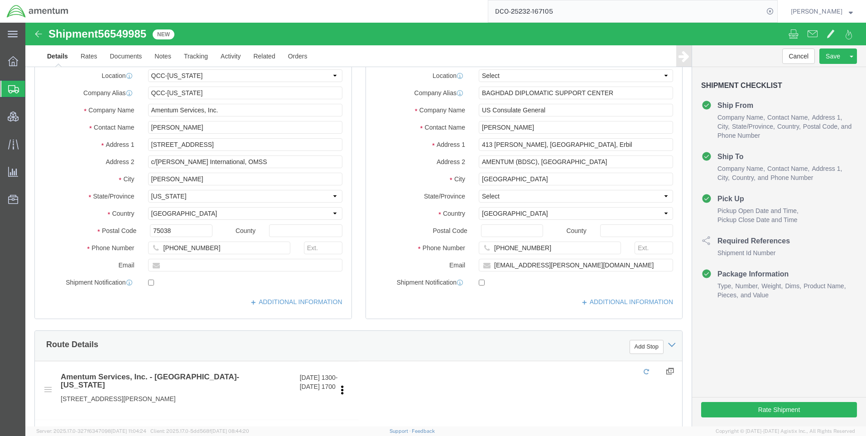
select select "42668"
